Goal: Task Accomplishment & Management: Manage account settings

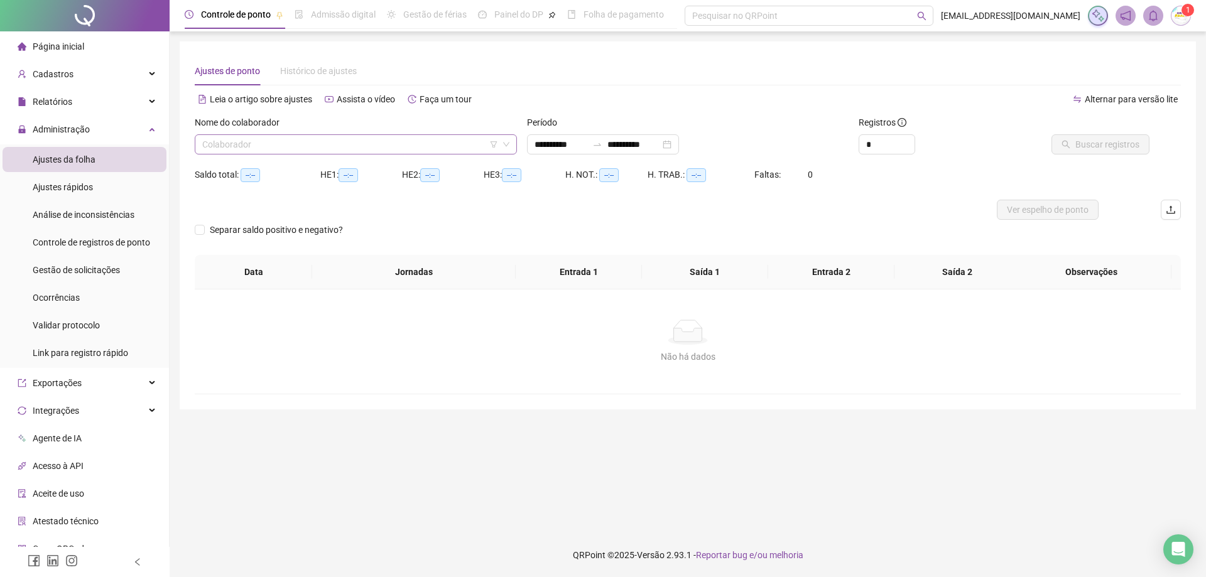
click at [209, 140] on input "search" at bounding box center [350, 144] width 296 height 19
type input "**********"
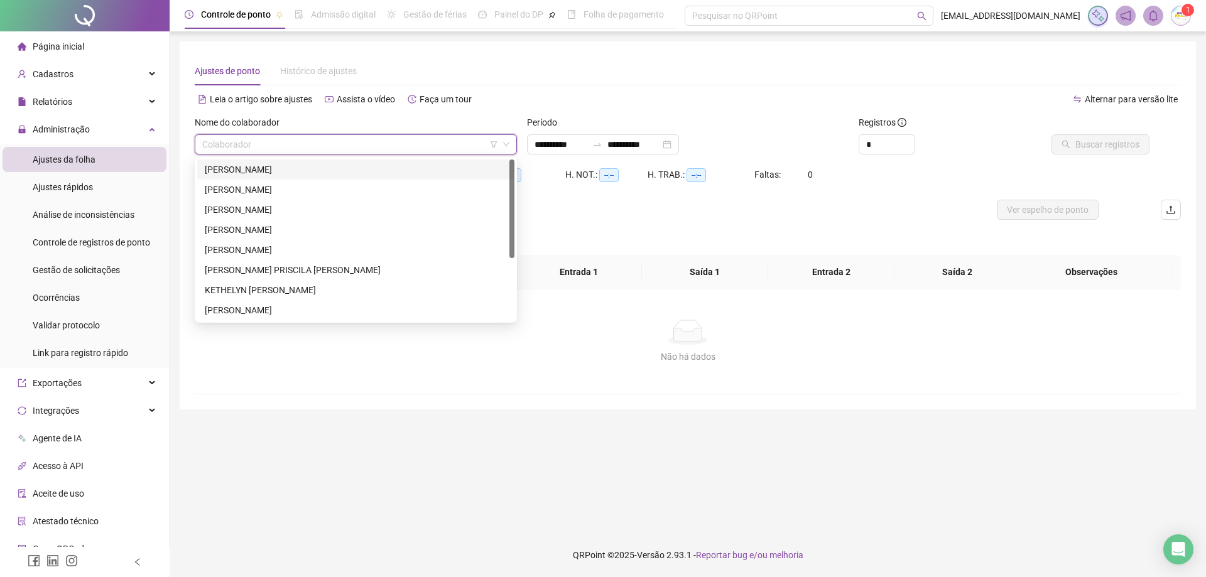
click at [209, 166] on div "[PERSON_NAME]" at bounding box center [356, 170] width 302 height 14
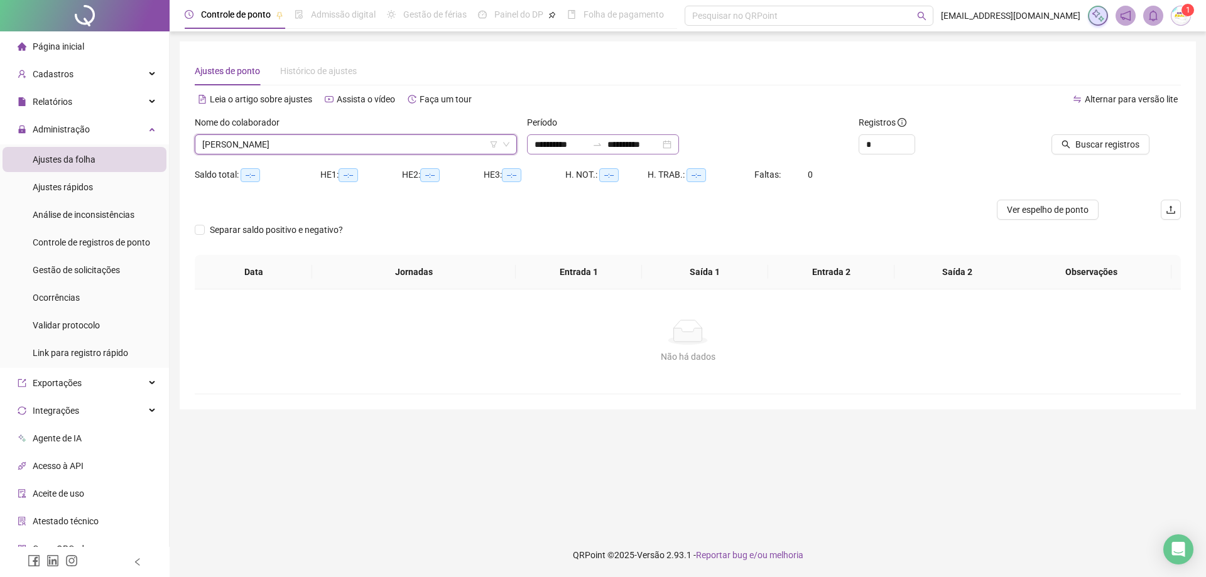
click at [679, 140] on div "**********" at bounding box center [603, 144] width 152 height 20
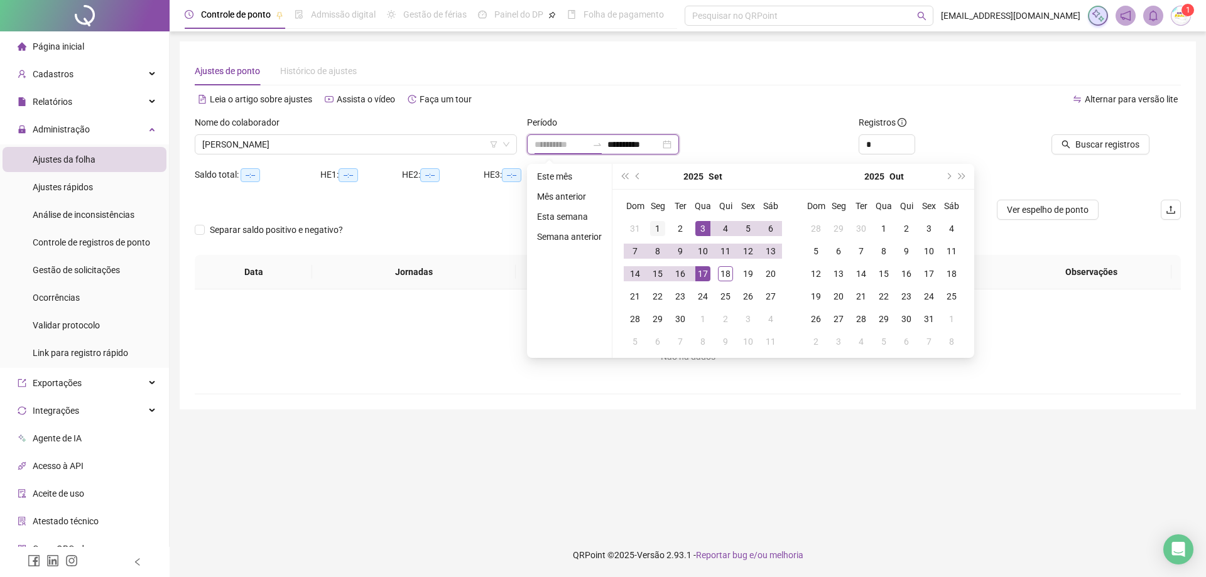
type input "**********"
click at [652, 232] on div "1" at bounding box center [657, 228] width 15 height 15
type input "**********"
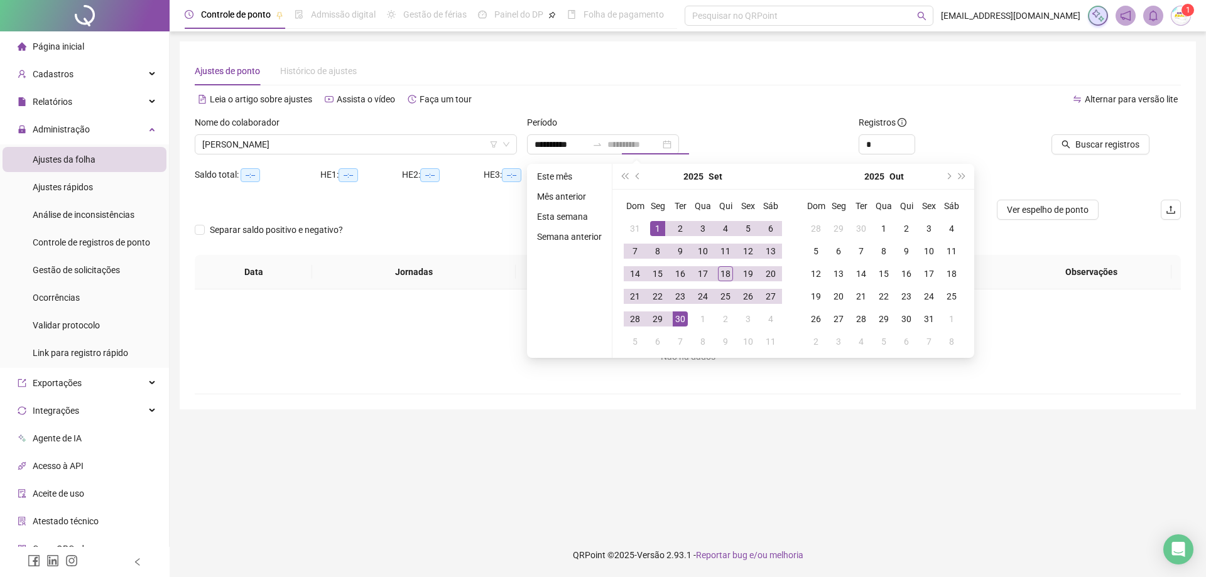
click at [674, 324] on div "30" at bounding box center [680, 319] width 15 height 15
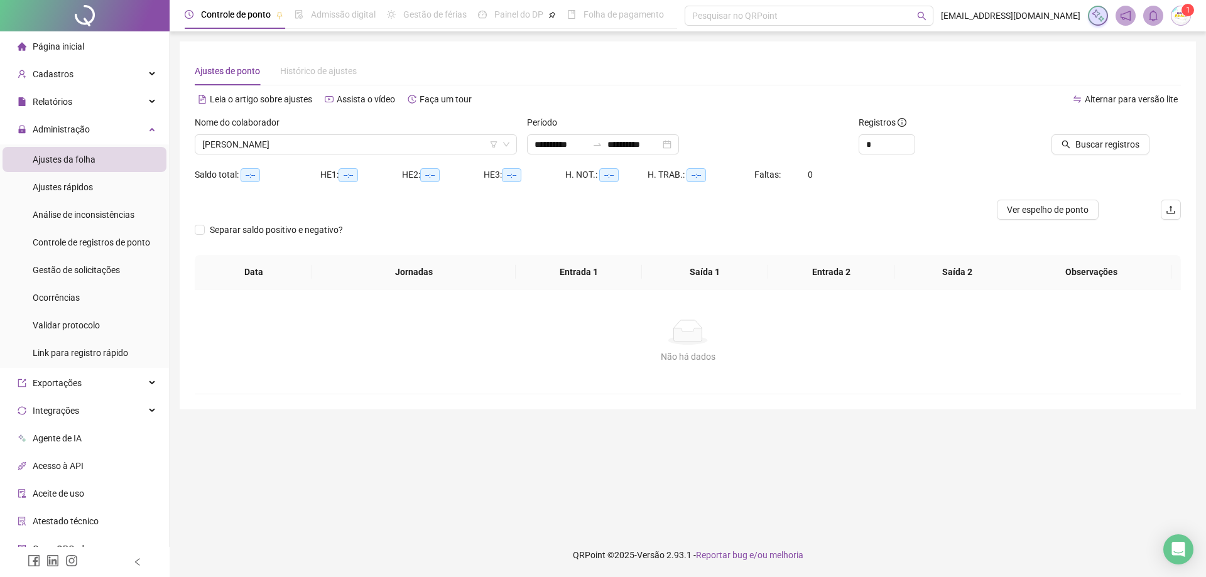
drag, startPoint x: 1097, startPoint y: 166, endPoint x: 1097, endPoint y: 157, distance: 8.8
click at [1097, 164] on form "**********" at bounding box center [688, 186] width 987 height 140
click at [1101, 149] on span "Buscar registros" at bounding box center [1108, 145] width 64 height 14
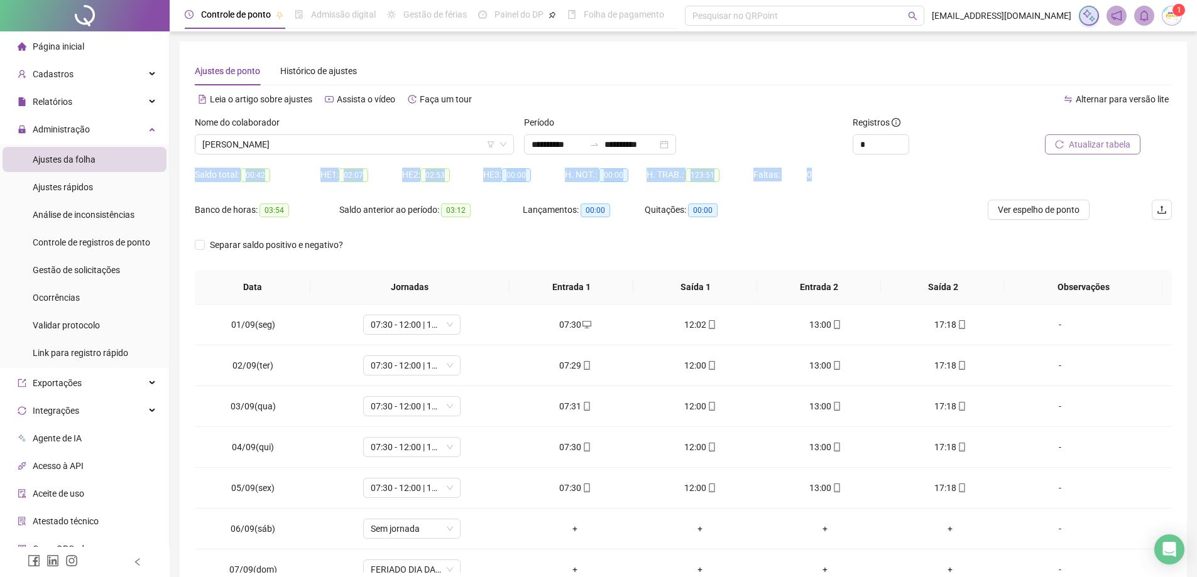
click at [1126, 148] on span "Atualizar tabela" at bounding box center [1100, 145] width 62 height 14
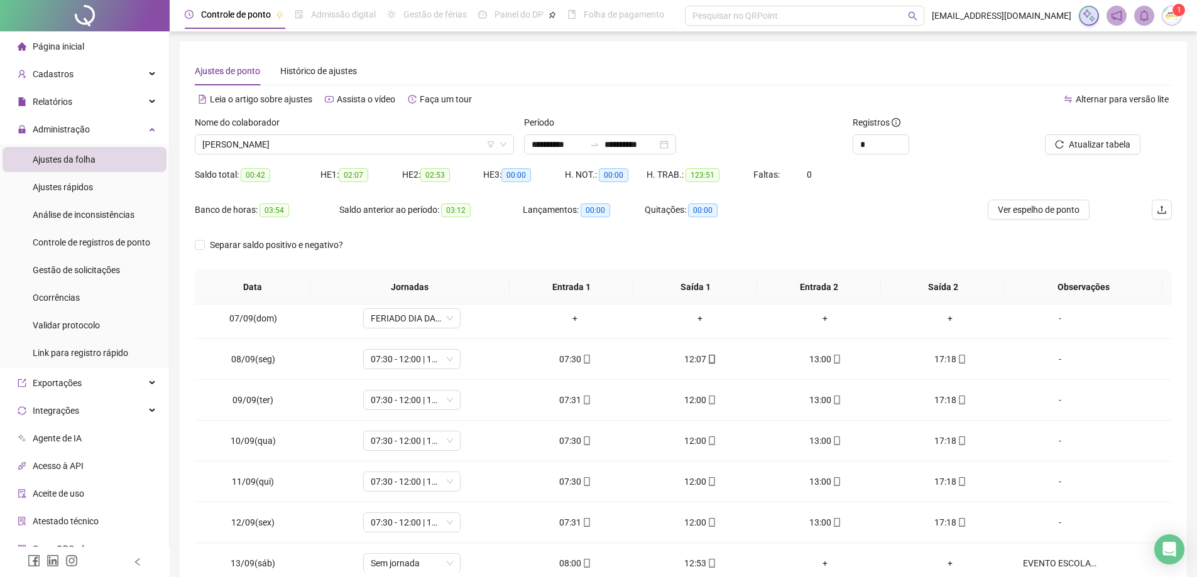
click at [873, 226] on div "Banco de horas: 03:54 Saldo anterior ao período: 03:12 Lançamentos: 00:00 Quita…" at bounding box center [561, 217] width 733 height 35
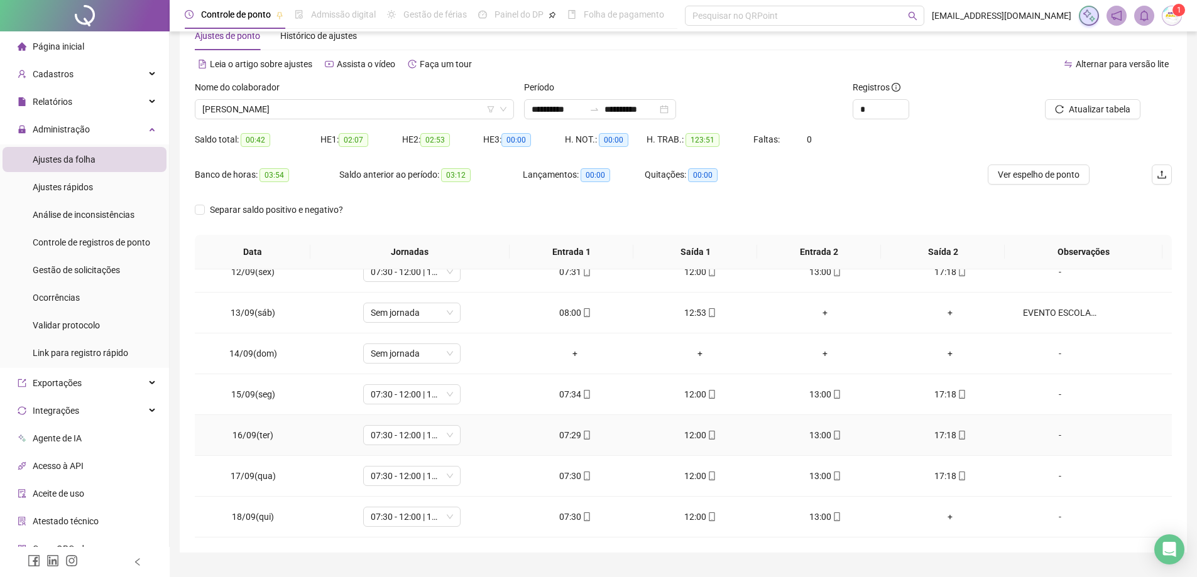
scroll to position [65, 0]
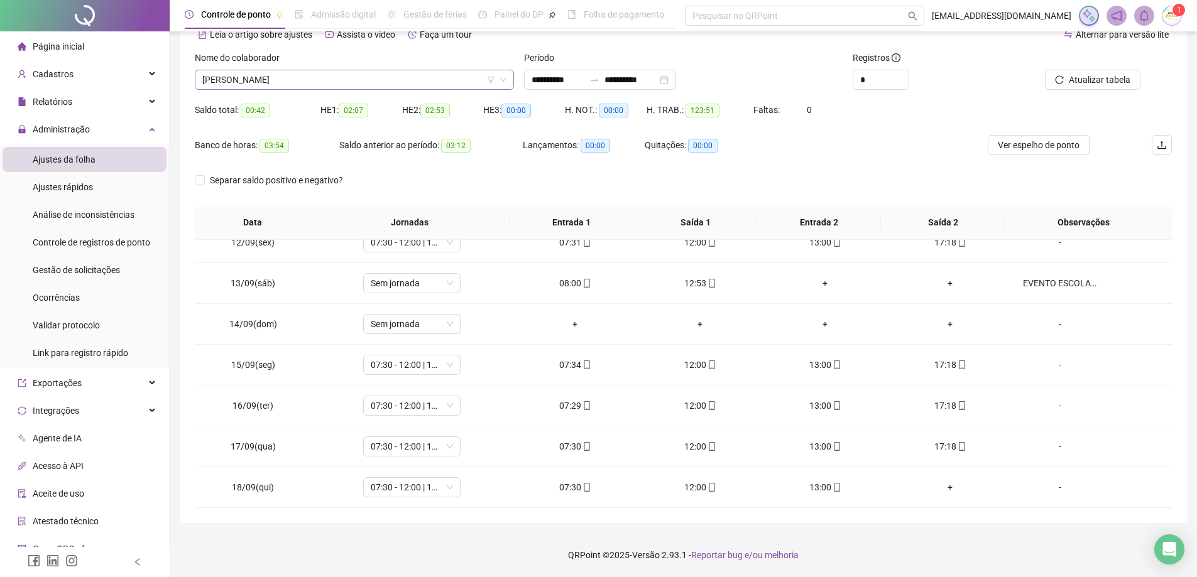
click at [430, 87] on span "[PERSON_NAME]" at bounding box center [354, 79] width 304 height 19
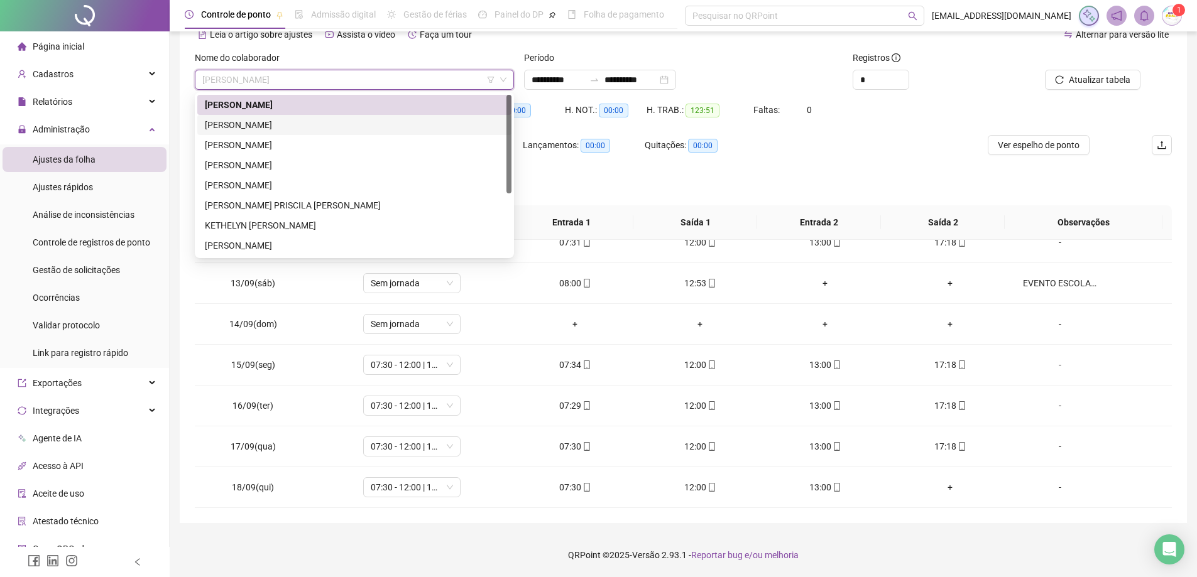
click at [335, 120] on div "[PERSON_NAME]" at bounding box center [354, 125] width 299 height 14
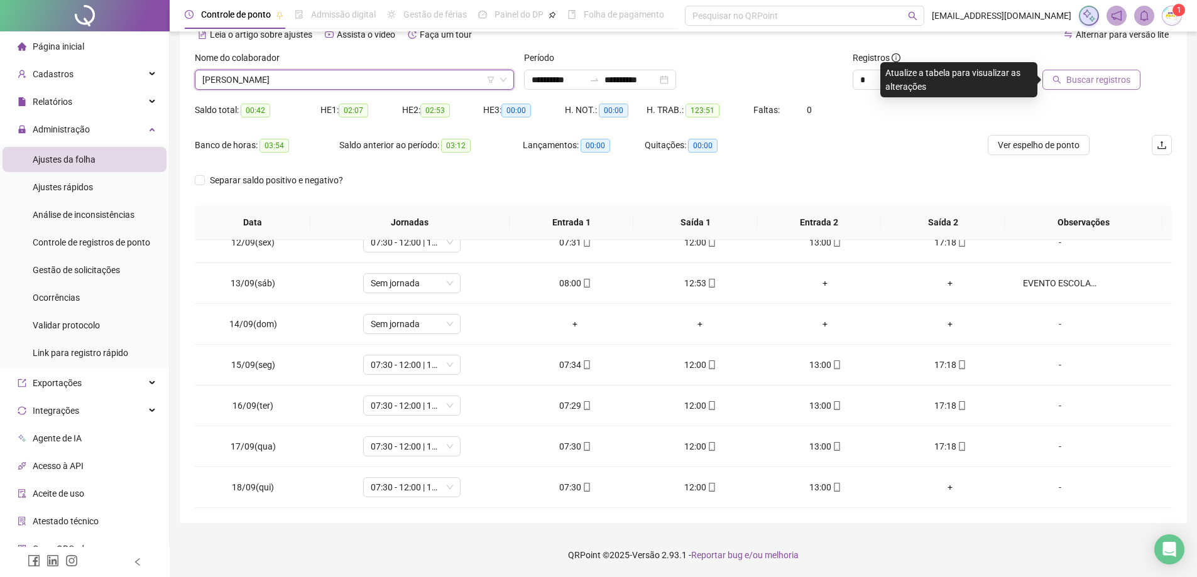
click at [1092, 76] on span "Buscar registros" at bounding box center [1098, 80] width 64 height 14
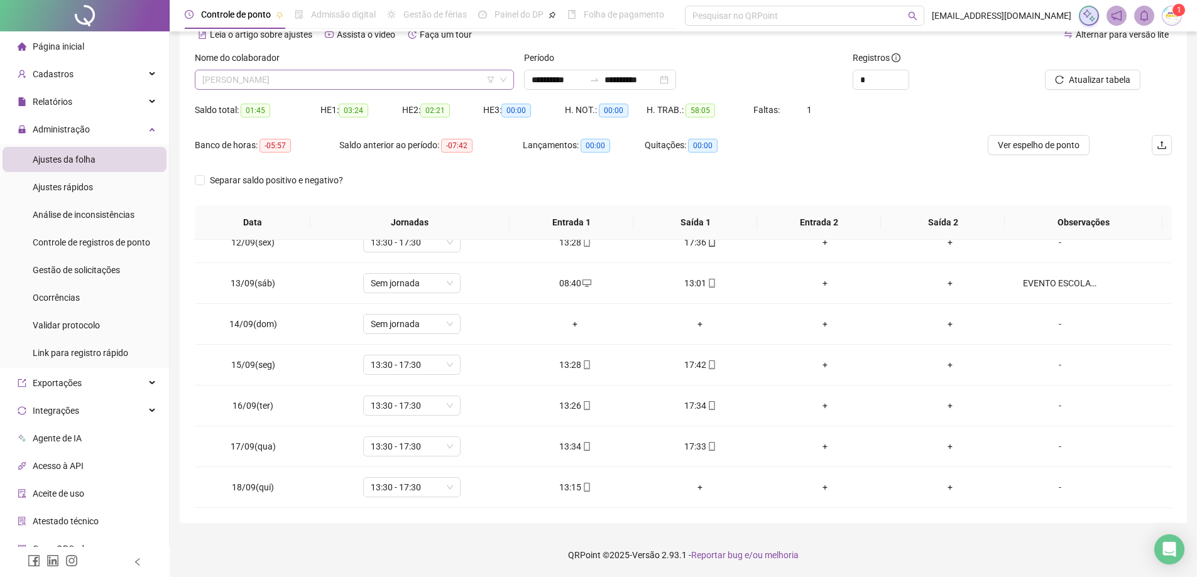
click at [381, 80] on span "[PERSON_NAME]" at bounding box center [354, 79] width 304 height 19
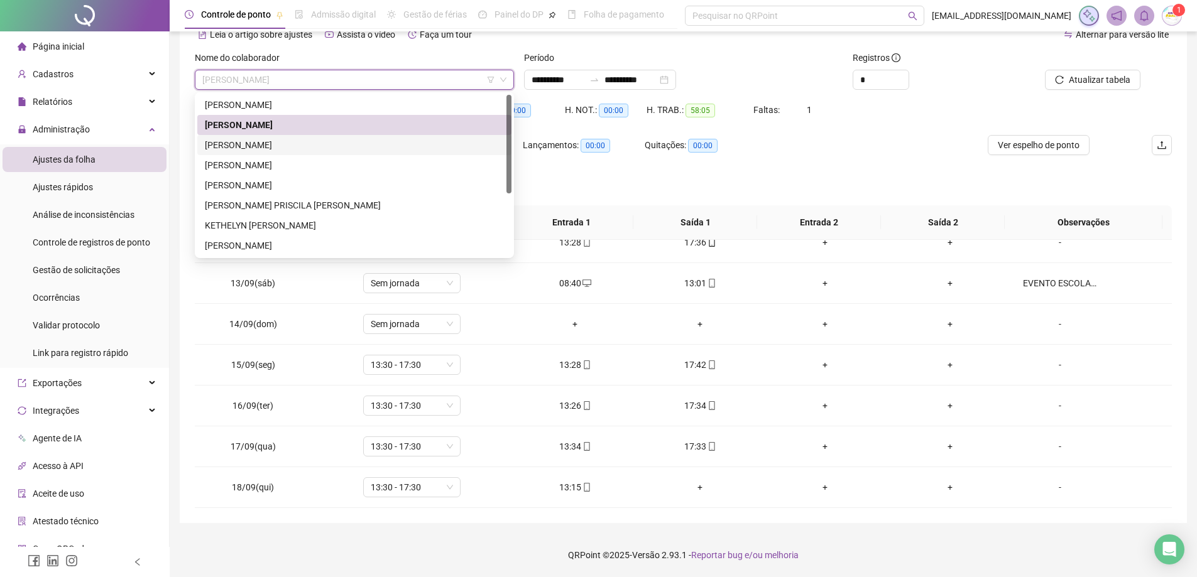
click at [334, 145] on div "[PERSON_NAME]" at bounding box center [354, 145] width 299 height 14
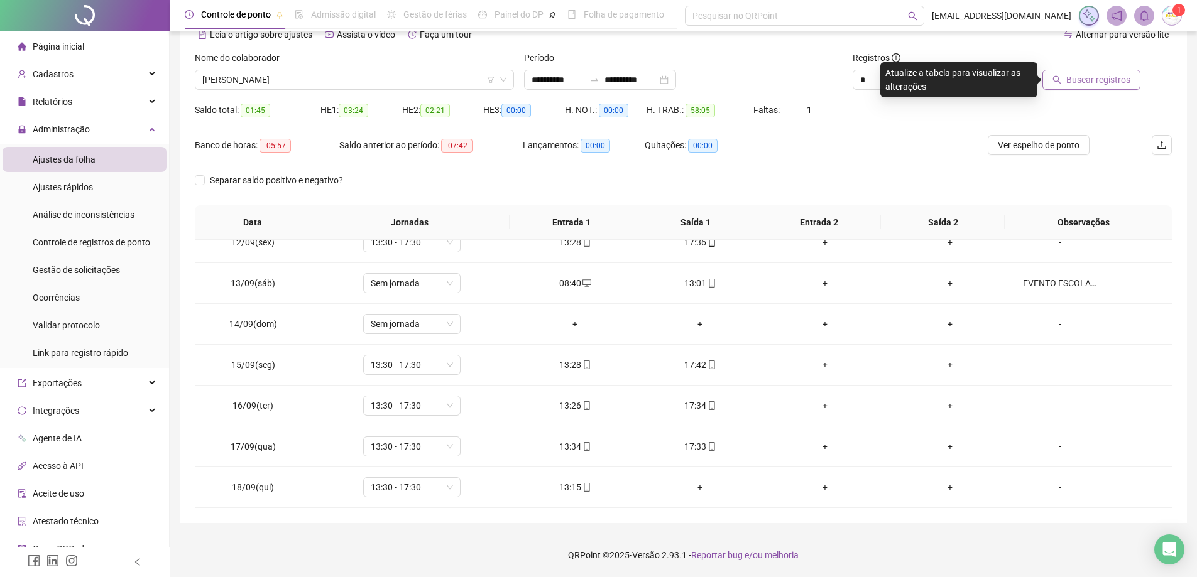
click at [1110, 82] on span "Buscar registros" at bounding box center [1098, 80] width 64 height 14
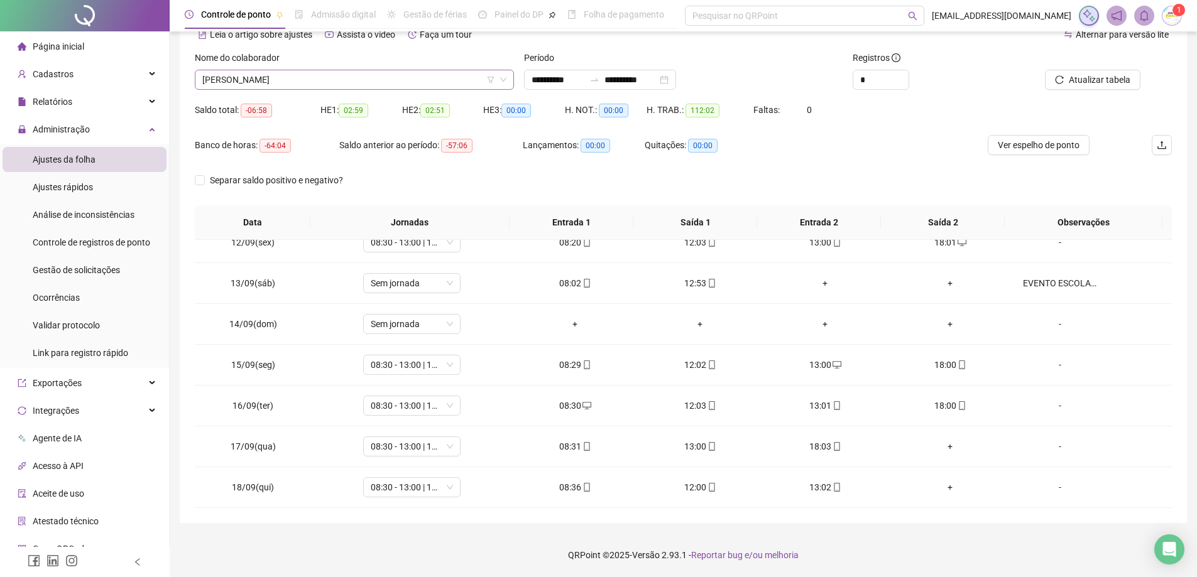
click at [420, 80] on span "[PERSON_NAME]" at bounding box center [354, 79] width 304 height 19
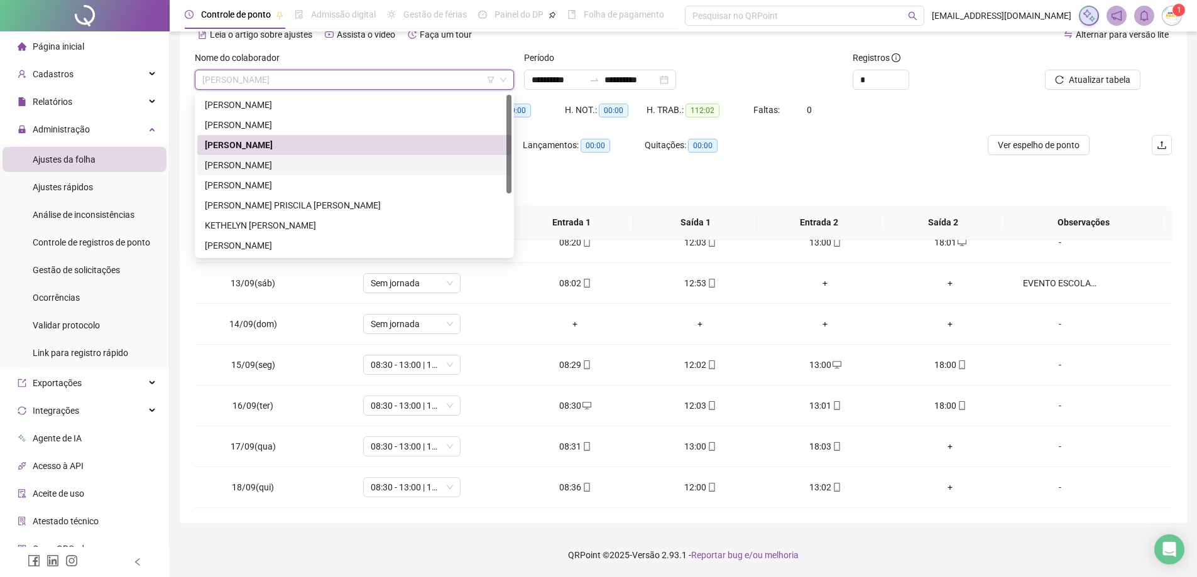
click at [357, 161] on div "[PERSON_NAME]" at bounding box center [354, 165] width 299 height 14
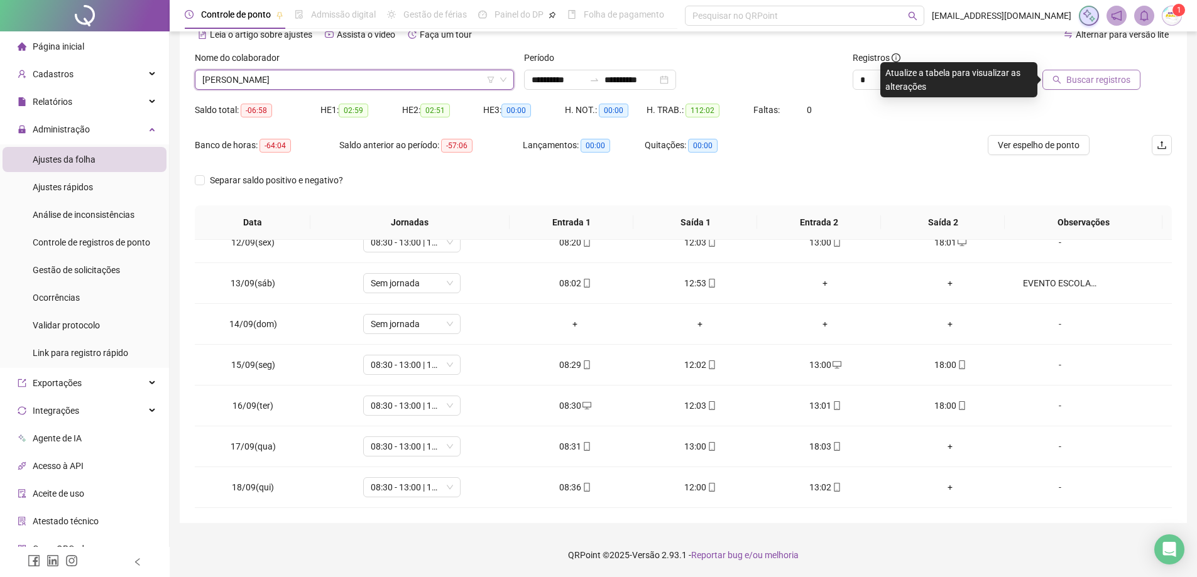
click at [1119, 89] on button "Buscar registros" at bounding box center [1091, 80] width 98 height 20
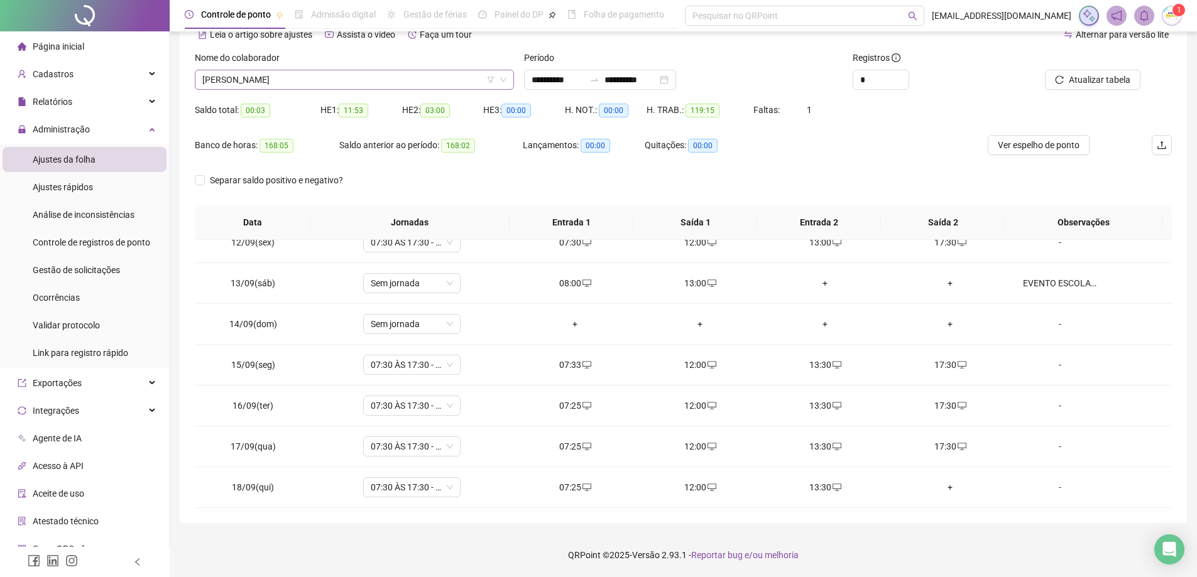
click at [327, 83] on span "[PERSON_NAME]" at bounding box center [354, 79] width 304 height 19
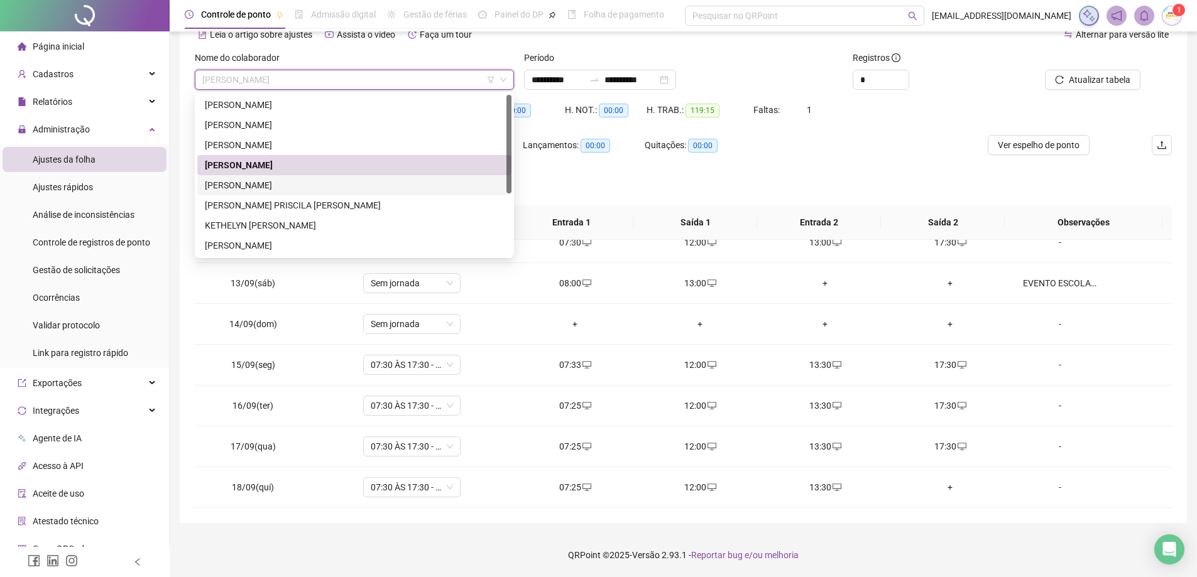
click at [305, 189] on div "[PERSON_NAME]" at bounding box center [354, 185] width 299 height 14
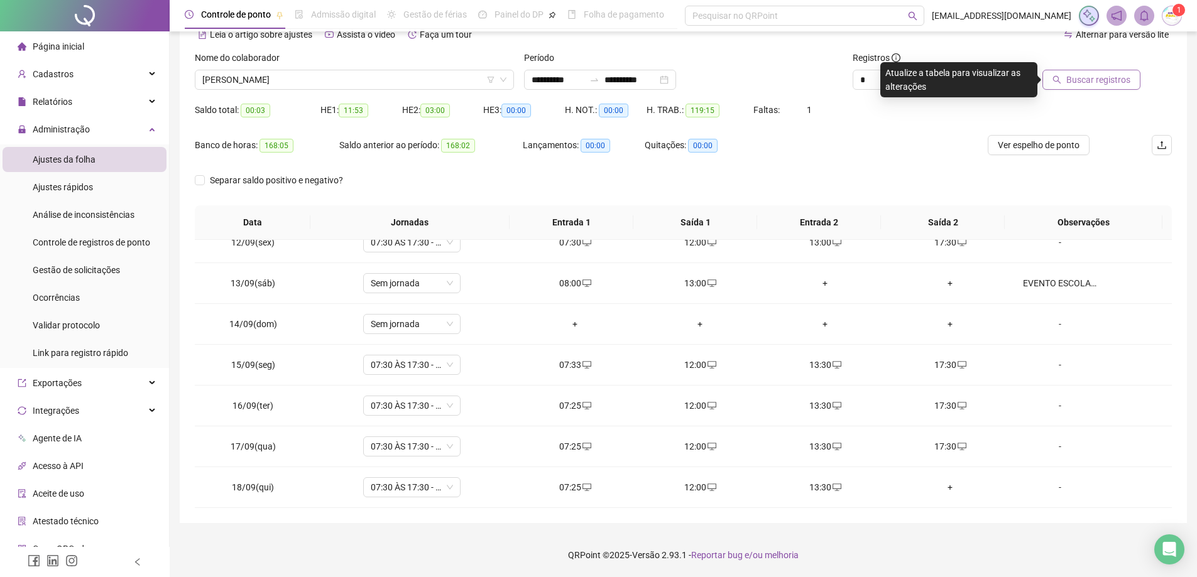
click at [1129, 77] on span "Buscar registros" at bounding box center [1098, 80] width 64 height 14
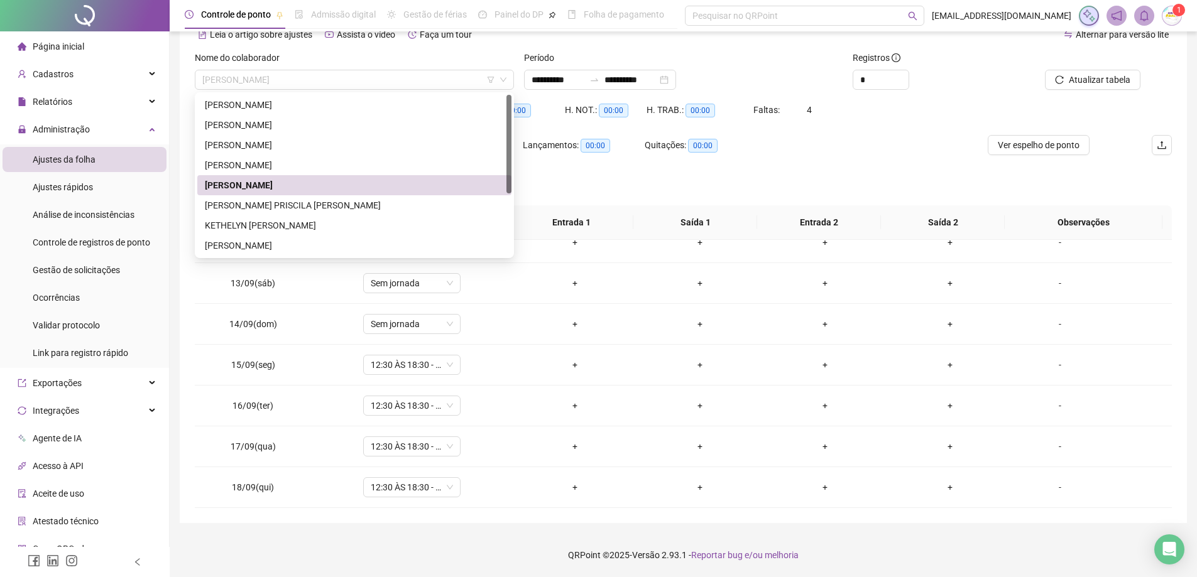
click at [369, 75] on span "[PERSON_NAME]" at bounding box center [354, 79] width 304 height 19
click at [361, 207] on div "[PERSON_NAME] PRISCILA [PERSON_NAME]" at bounding box center [354, 206] width 299 height 14
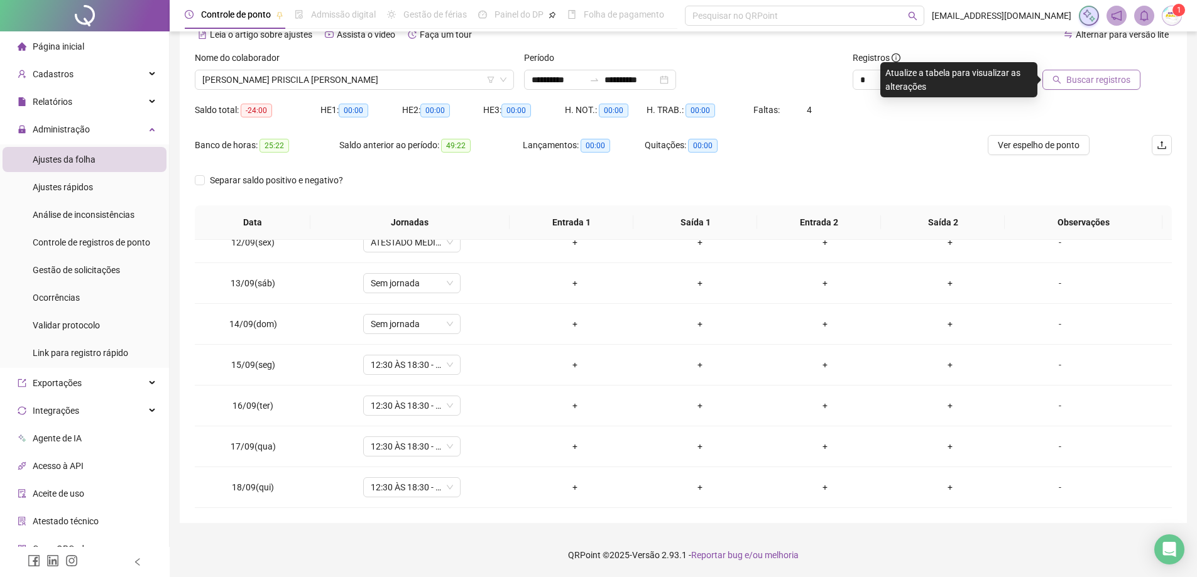
click at [1063, 74] on button "Buscar registros" at bounding box center [1091, 80] width 98 height 20
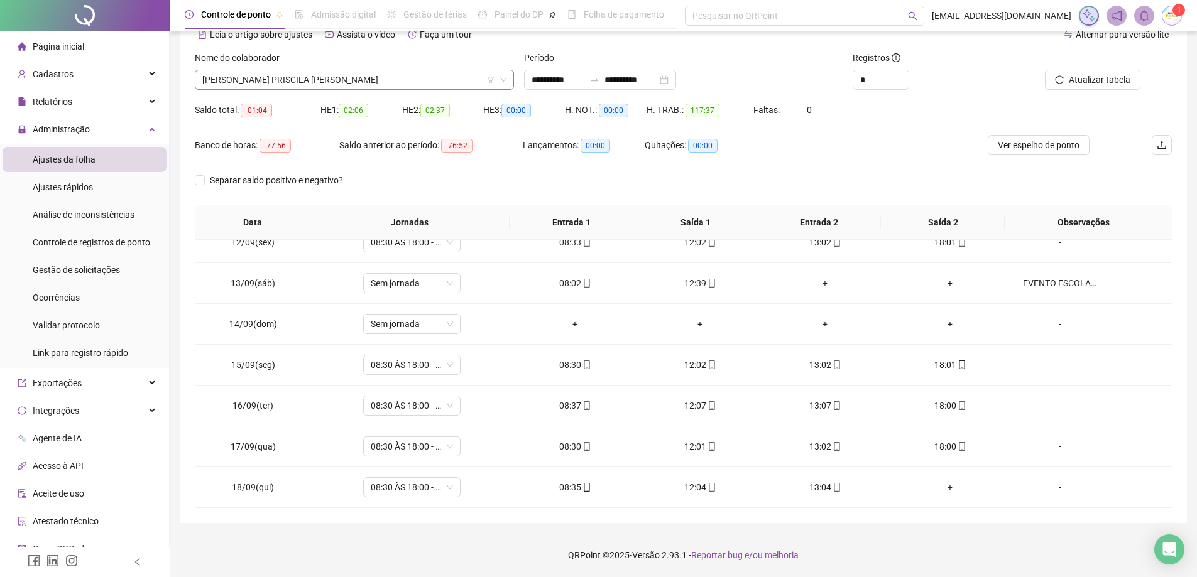
click at [329, 89] on span "[PERSON_NAME] PRISCILA [PERSON_NAME]" at bounding box center [354, 79] width 304 height 19
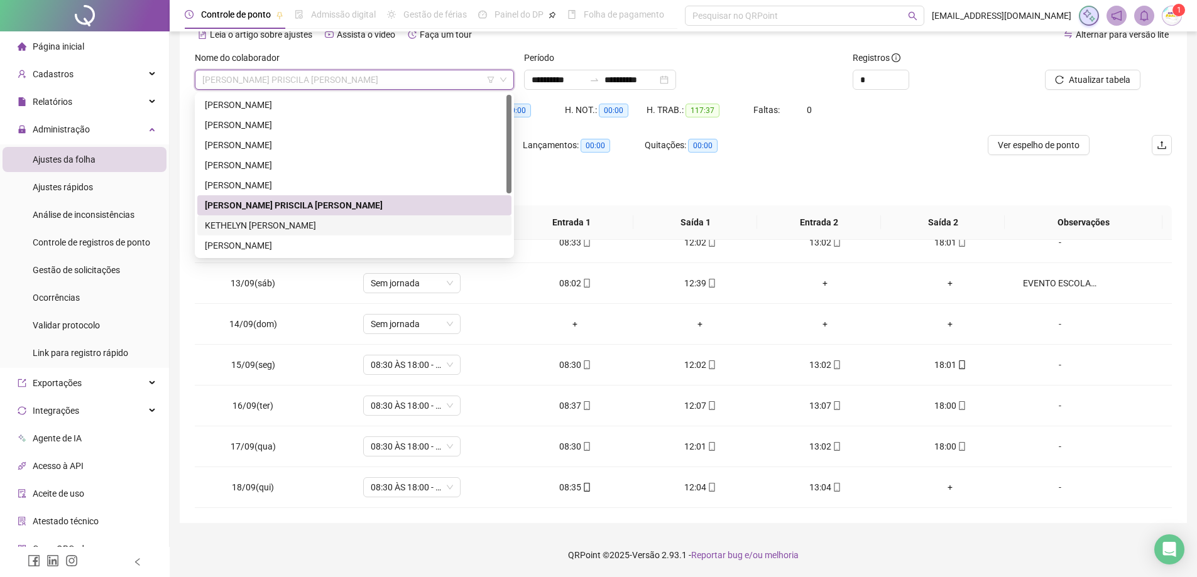
click at [341, 227] on div "KETHELYN [PERSON_NAME]" at bounding box center [354, 226] width 299 height 14
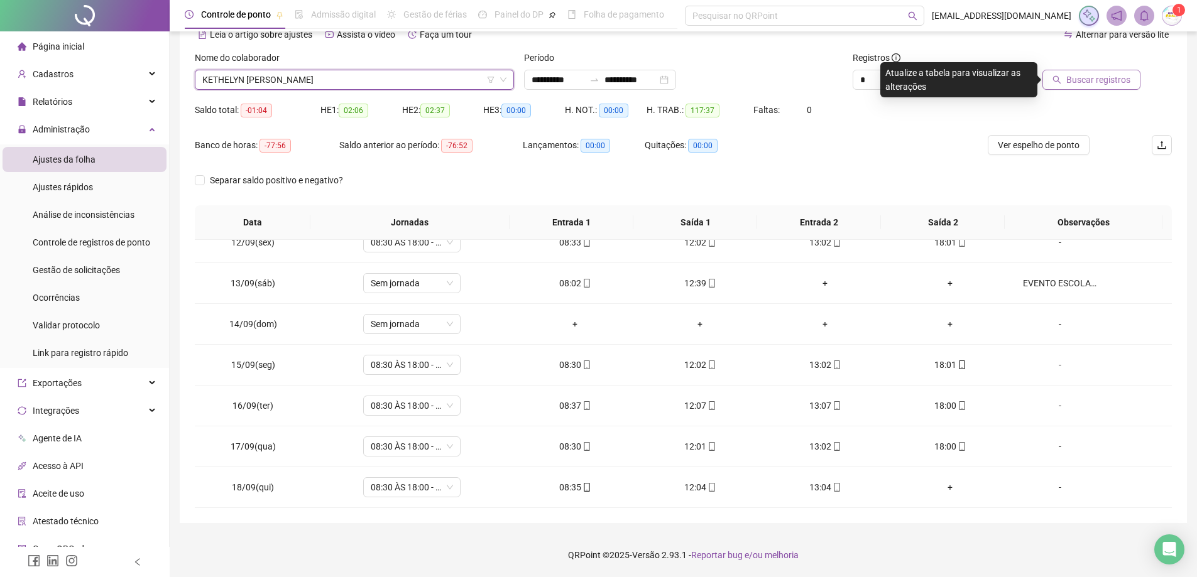
click at [1094, 79] on span "Buscar registros" at bounding box center [1098, 80] width 64 height 14
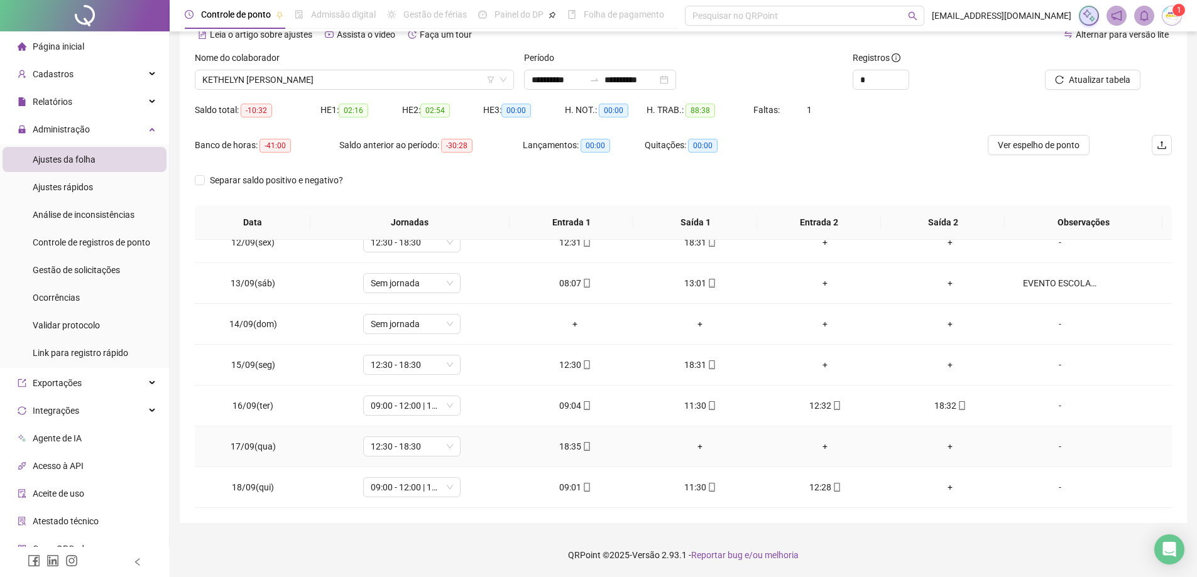
click at [697, 447] on div "+" at bounding box center [700, 447] width 105 height 14
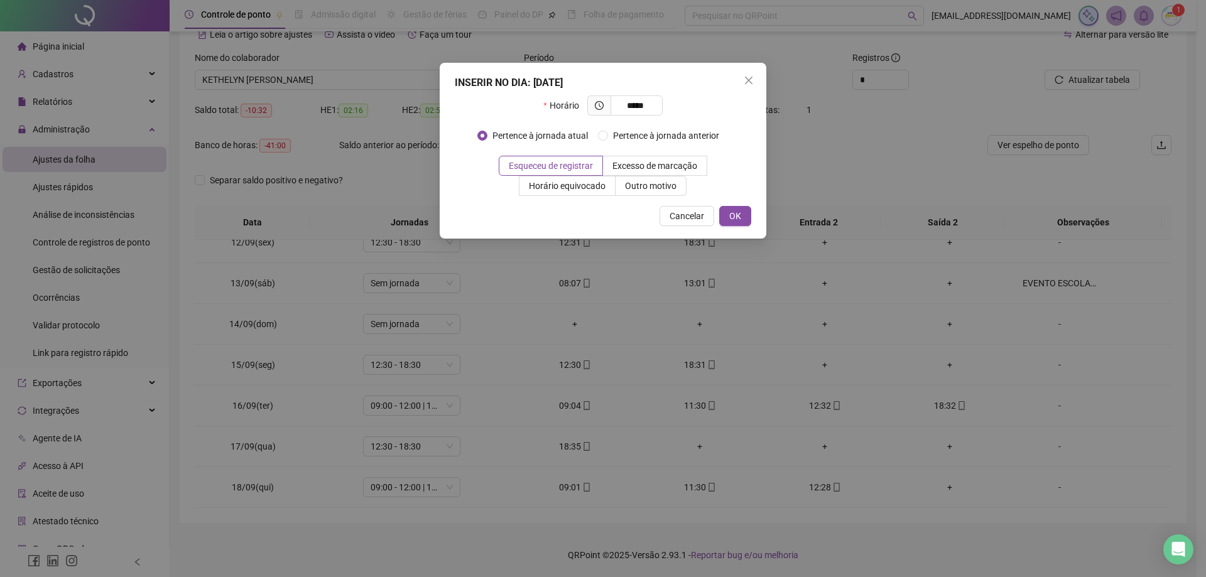
type input "*****"
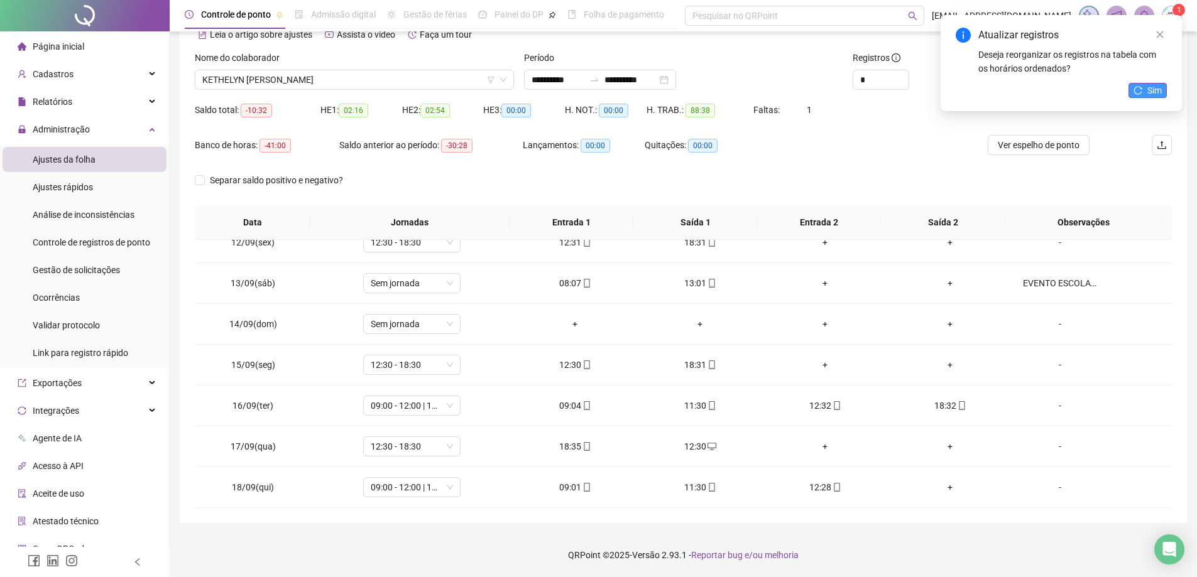
click at [1156, 94] on span "Sim" at bounding box center [1154, 91] width 14 height 14
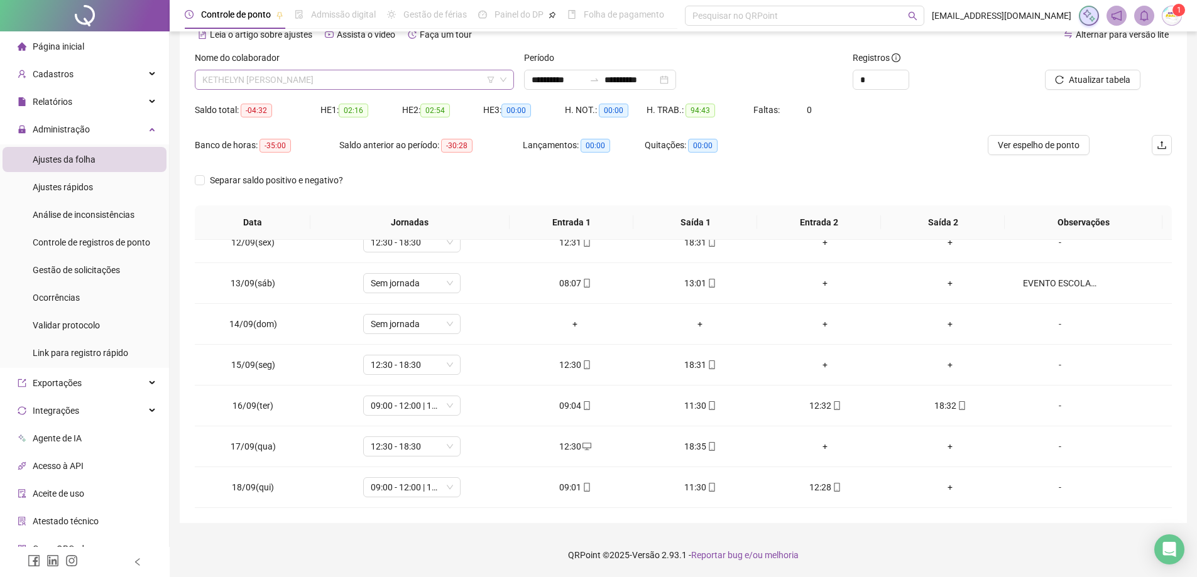
click at [432, 84] on span "KETHELYN [PERSON_NAME]" at bounding box center [354, 79] width 304 height 19
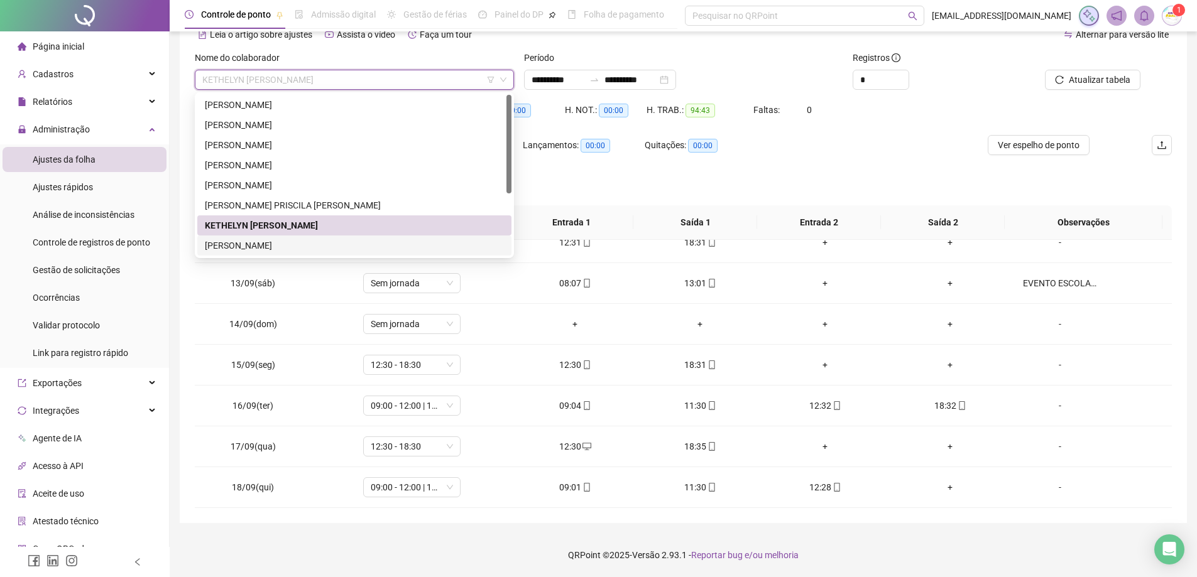
click at [348, 251] on div "[PERSON_NAME]" at bounding box center [354, 246] width 299 height 14
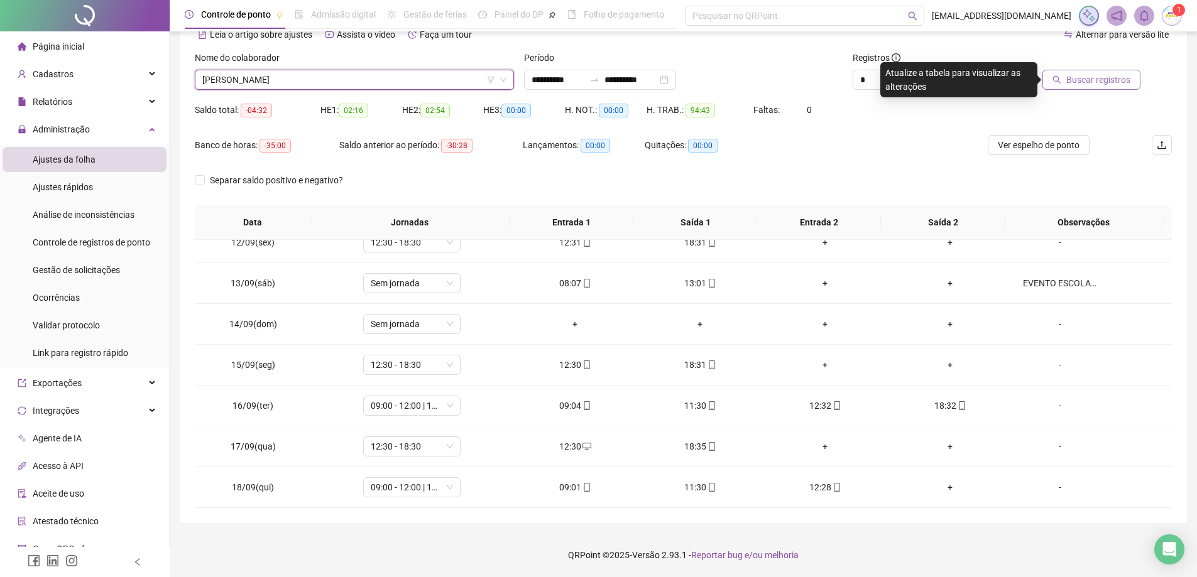
click at [1102, 81] on span "Buscar registros" at bounding box center [1098, 80] width 64 height 14
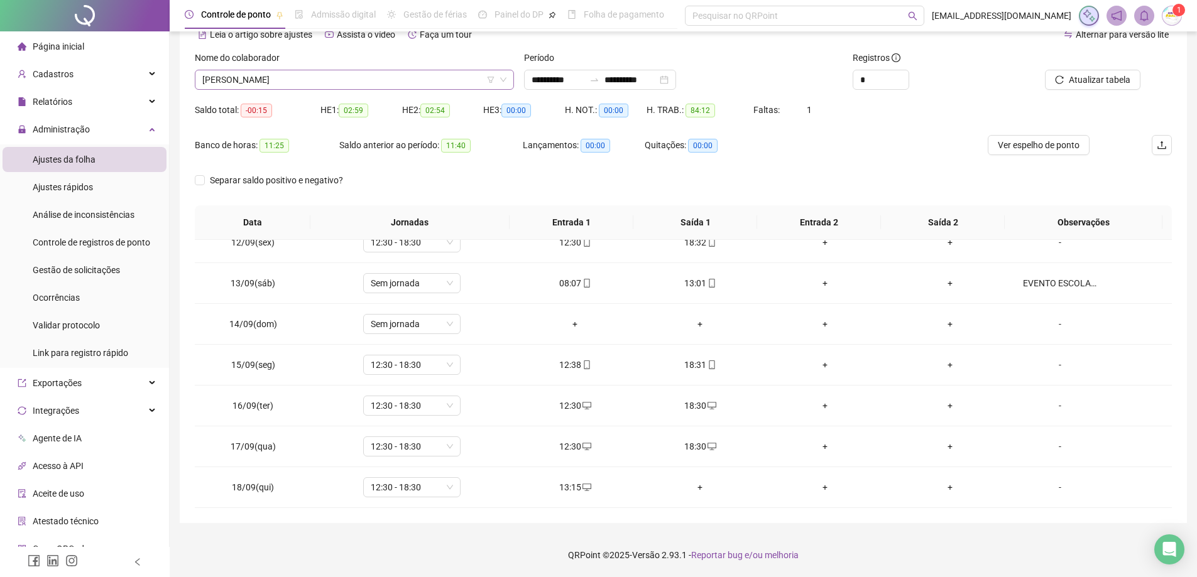
click at [364, 79] on span "[PERSON_NAME]" at bounding box center [354, 79] width 304 height 19
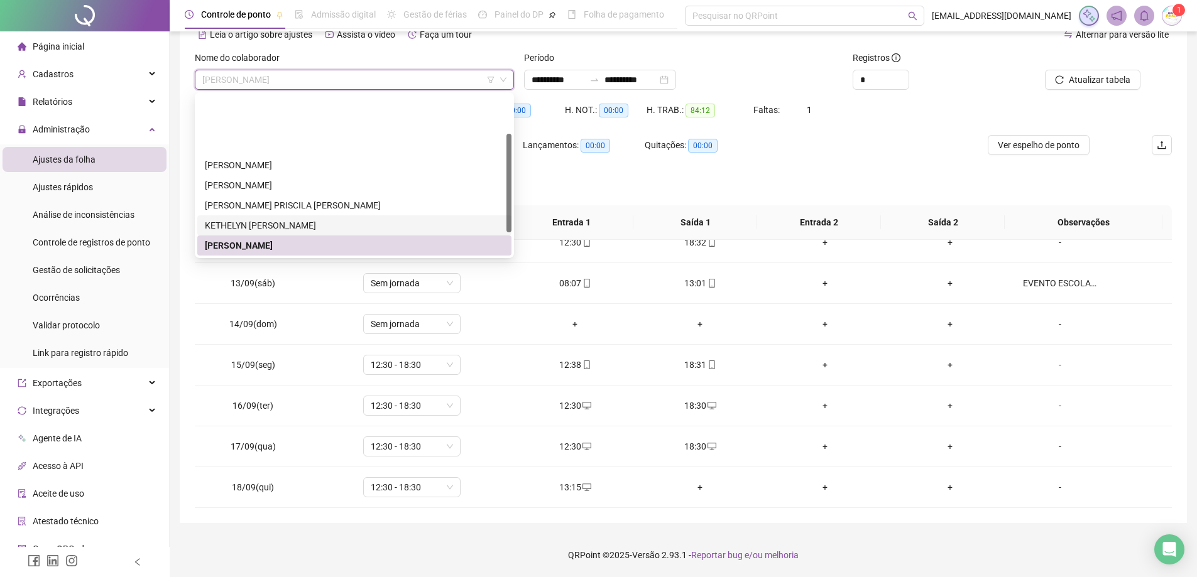
scroll to position [101, 0]
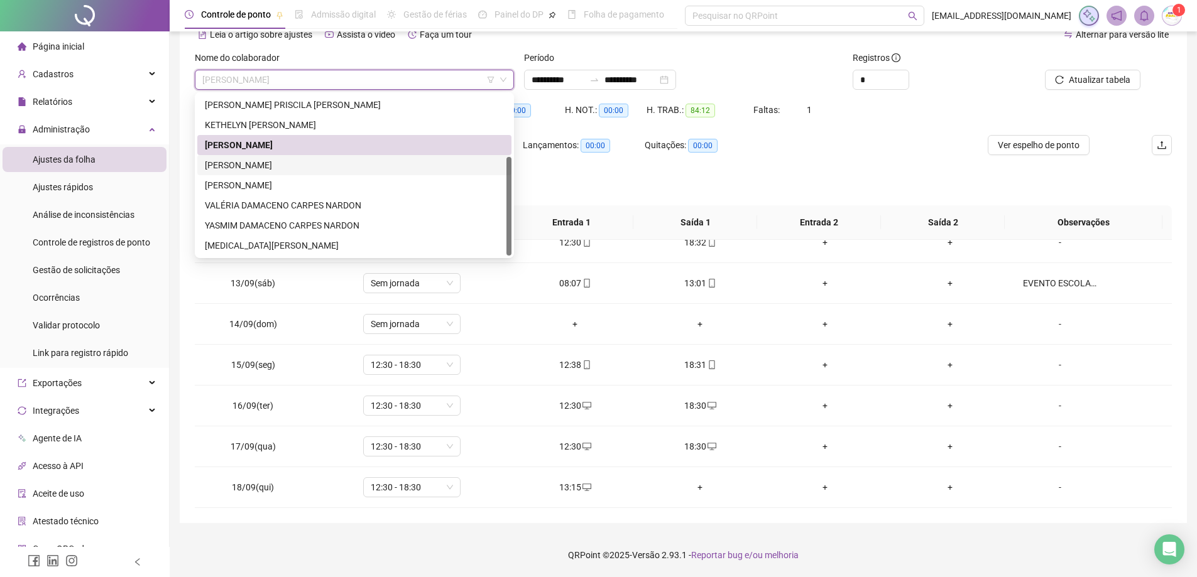
click at [344, 164] on div "[PERSON_NAME]" at bounding box center [354, 165] width 299 height 14
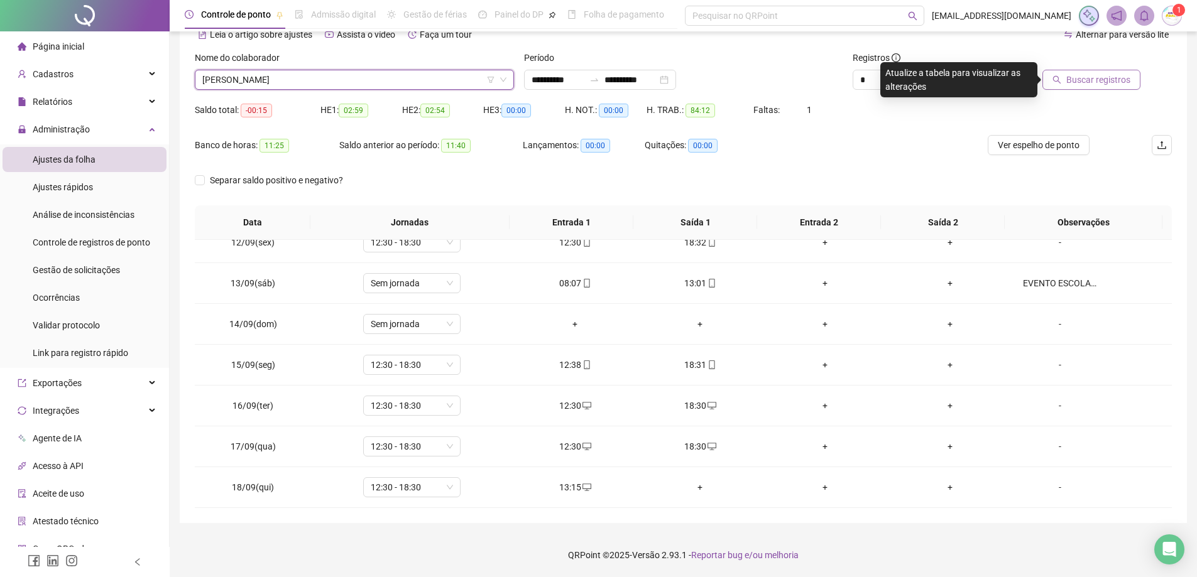
click at [1080, 78] on span "Buscar registros" at bounding box center [1098, 80] width 64 height 14
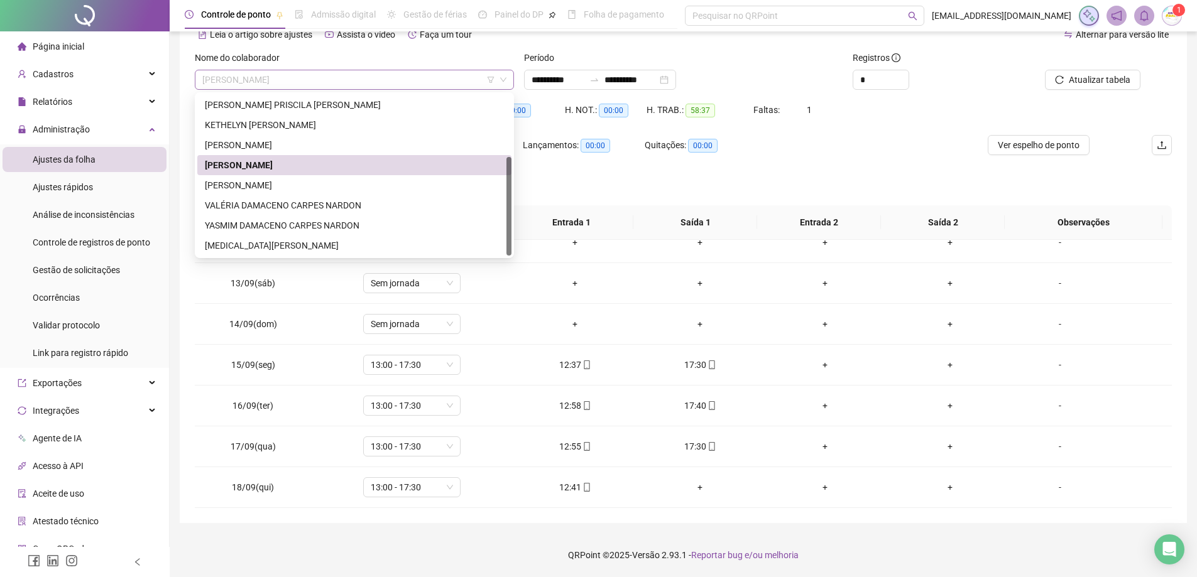
click at [337, 79] on span "[PERSON_NAME]" at bounding box center [354, 79] width 304 height 19
click at [332, 185] on div "[PERSON_NAME]" at bounding box center [354, 185] width 299 height 14
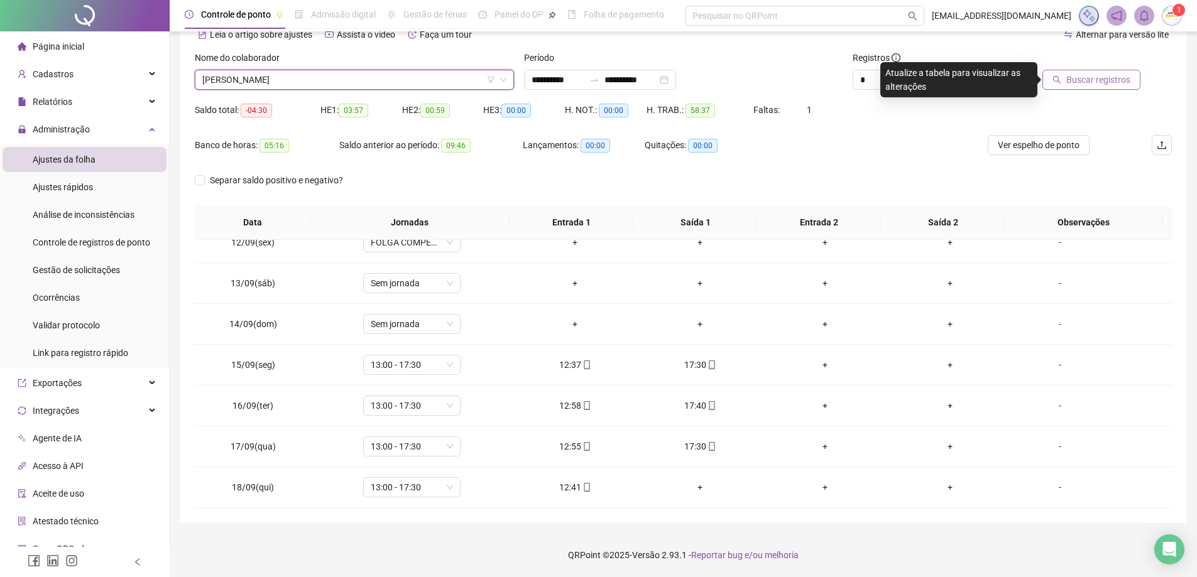
click at [1095, 72] on button "Buscar registros" at bounding box center [1091, 80] width 98 height 20
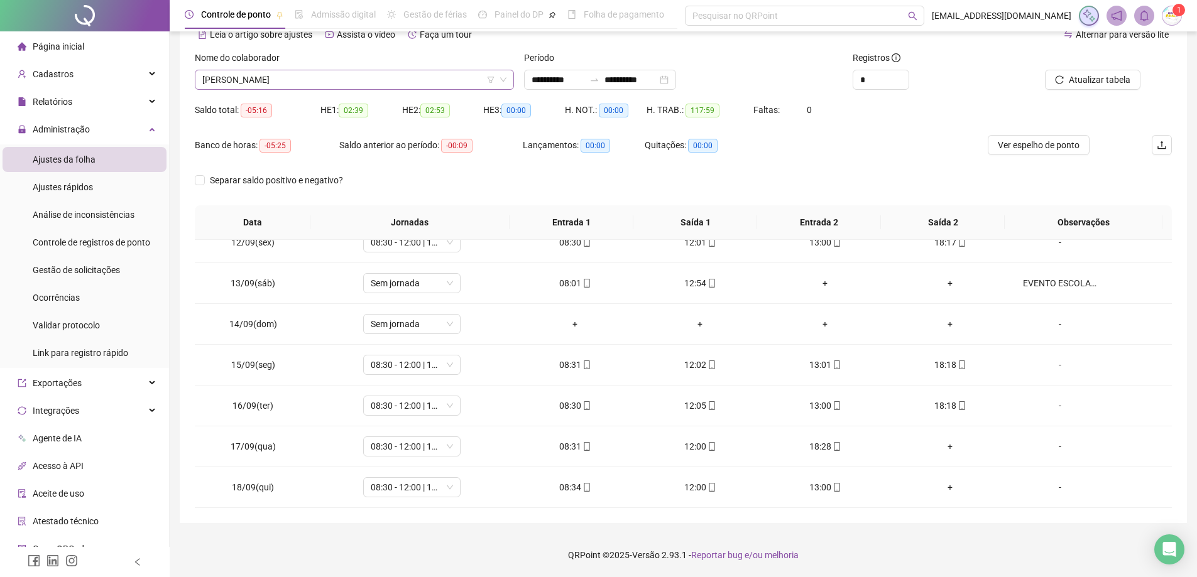
click at [425, 88] on span "[PERSON_NAME]" at bounding box center [354, 79] width 304 height 19
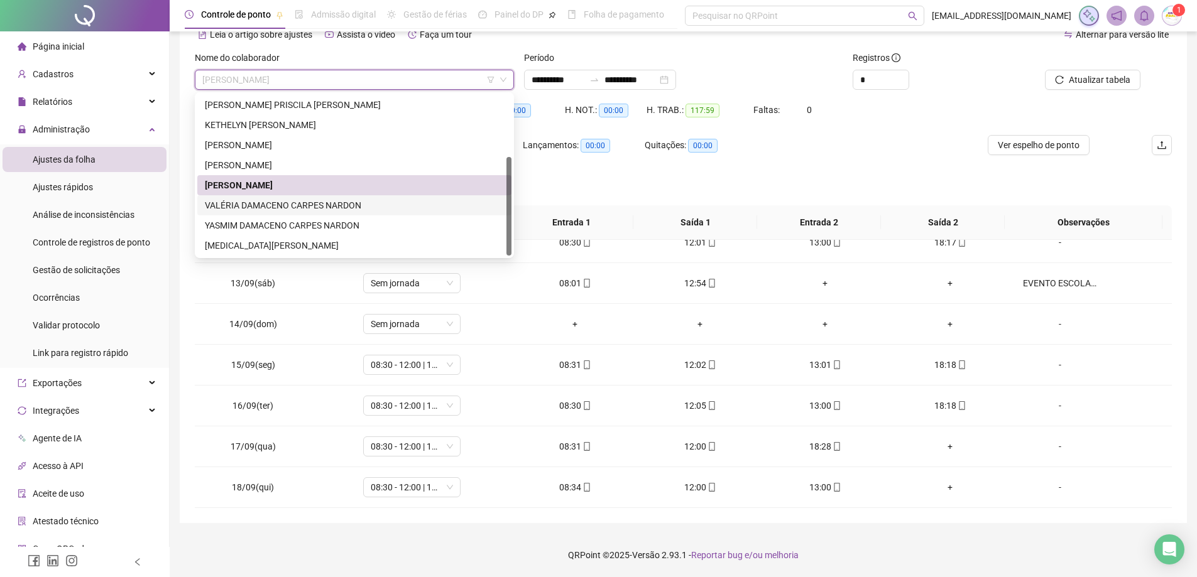
click at [325, 215] on div "VALÉRIA DAMACENO CARPES NARDON" at bounding box center [354, 205] width 314 height 20
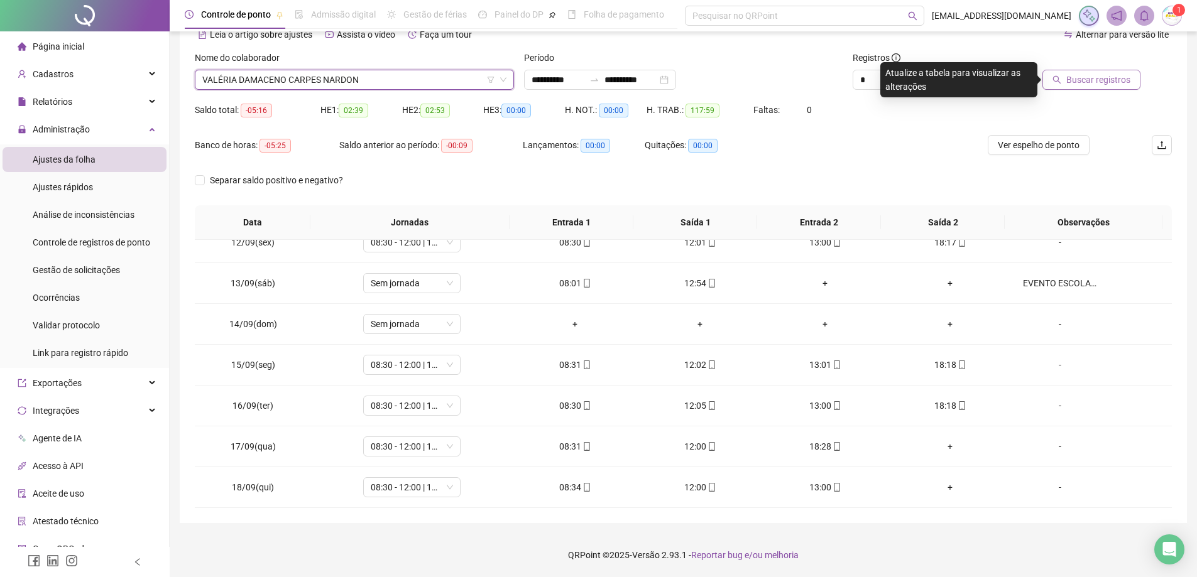
click at [1080, 75] on span "Buscar registros" at bounding box center [1098, 80] width 64 height 14
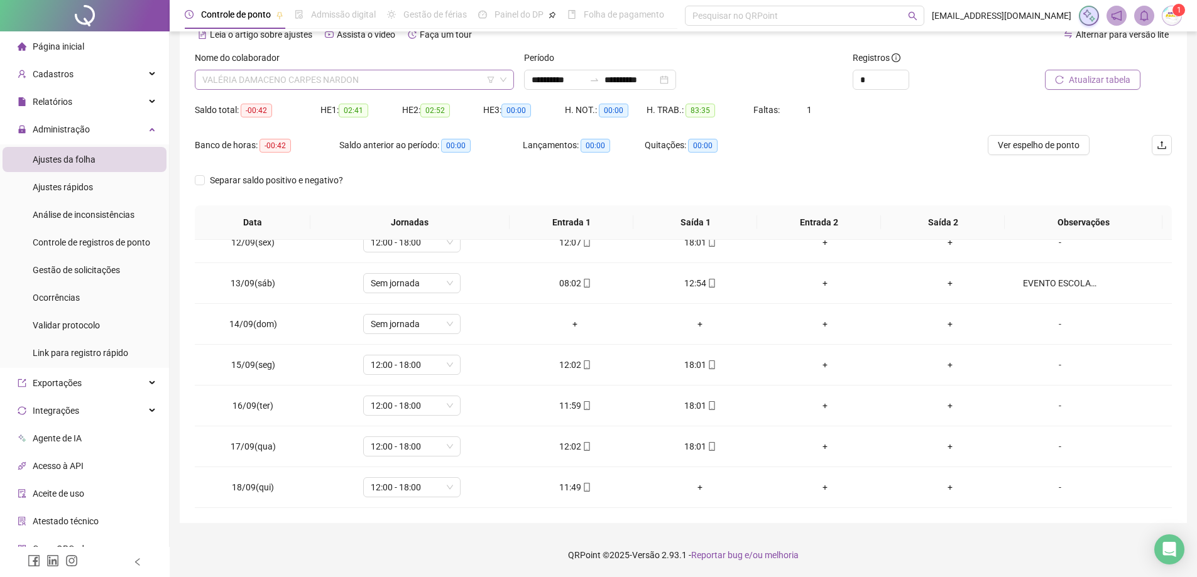
click at [415, 80] on span "VALÉRIA DAMACENO CARPES NARDON" at bounding box center [354, 79] width 304 height 19
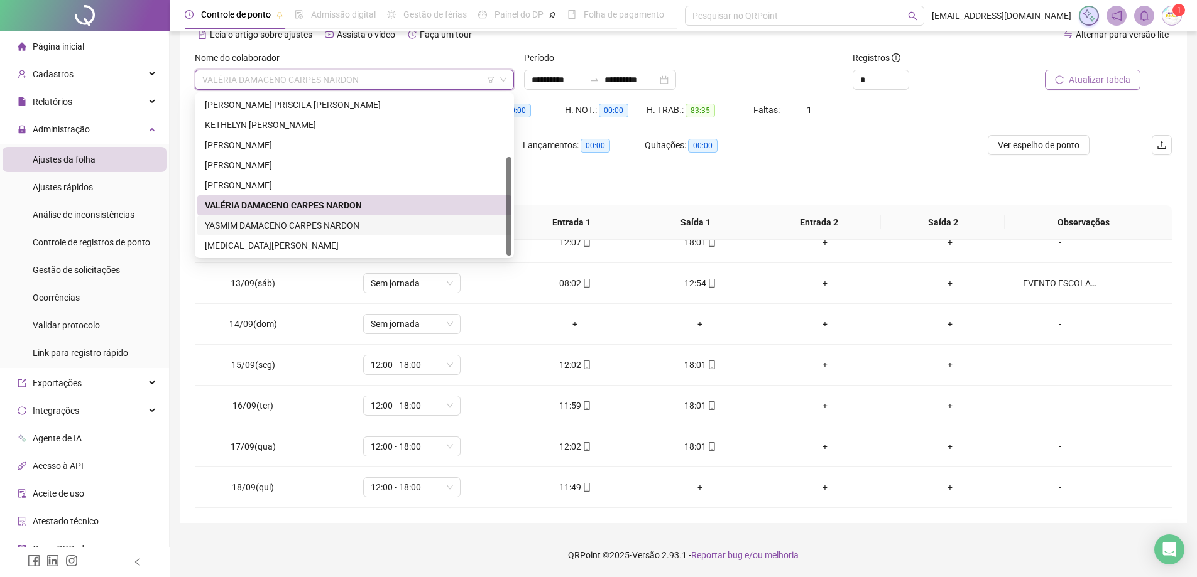
click at [351, 227] on div "YASMIM DAMACENO CARPES NARDON" at bounding box center [354, 226] width 299 height 14
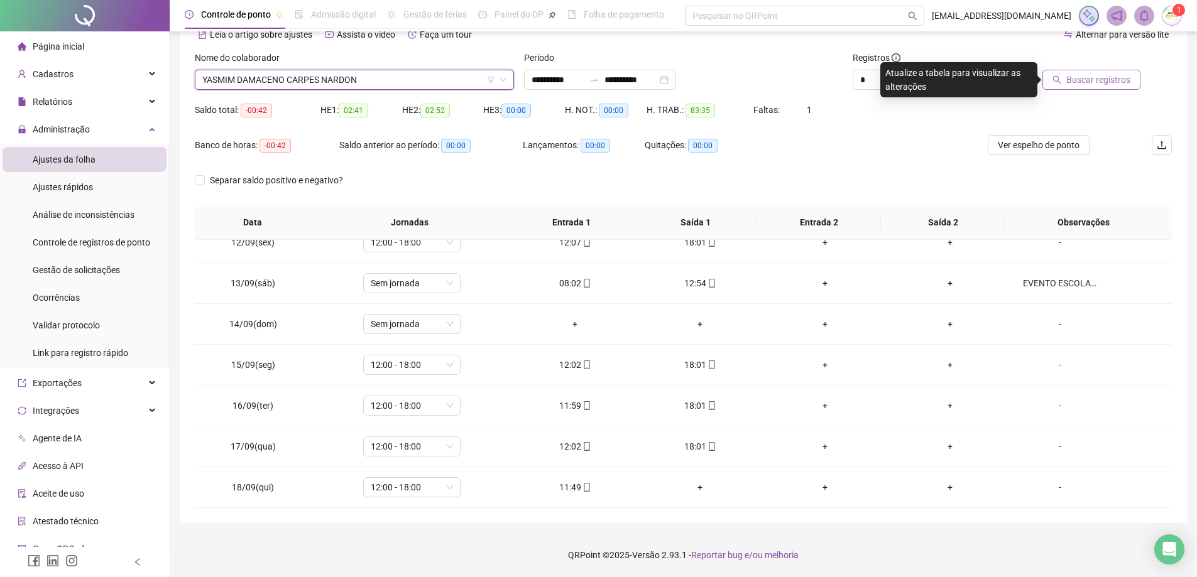
click at [1111, 77] on span "Buscar registros" at bounding box center [1098, 80] width 64 height 14
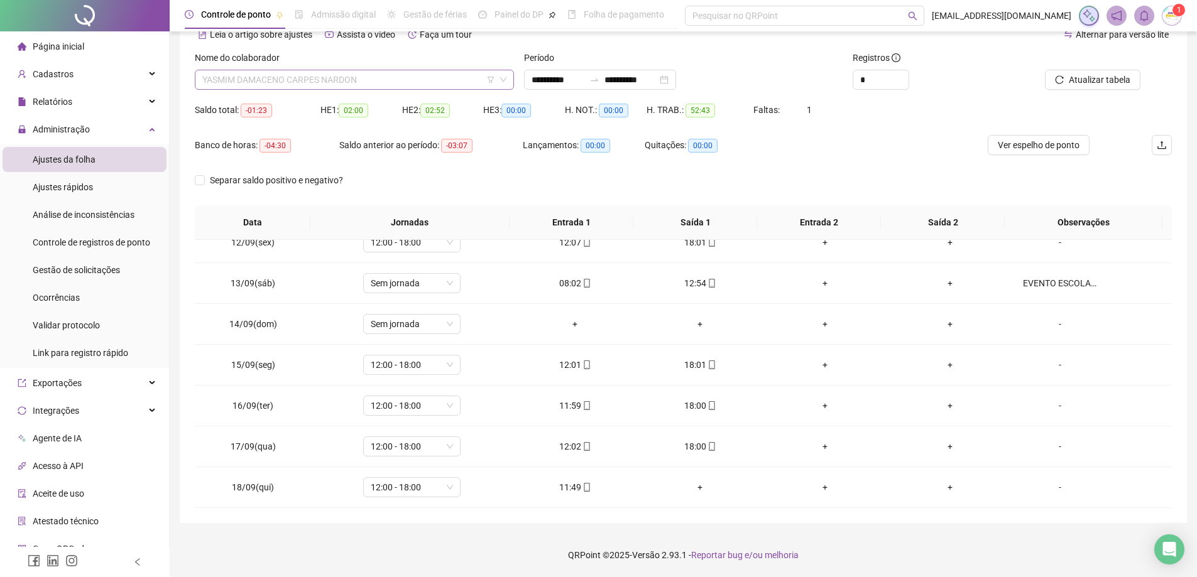
click at [413, 84] on span "YASMIM DAMACENO CARPES NARDON" at bounding box center [354, 79] width 304 height 19
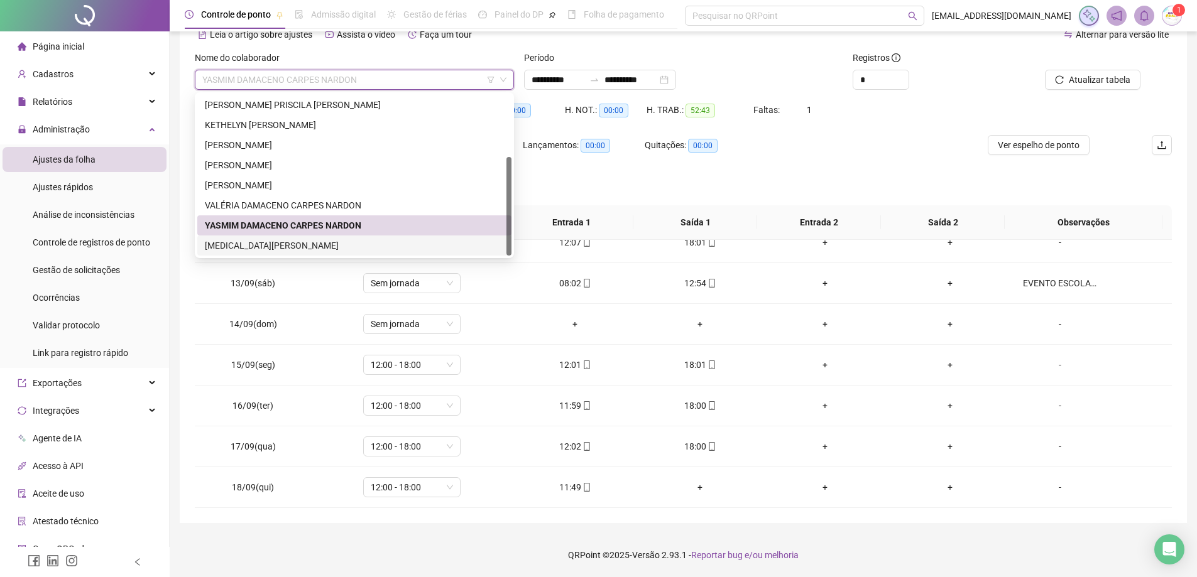
click at [300, 257] on div "289164 280768 [PERSON_NAME] [PERSON_NAME] KETHELYN [PERSON_NAME] [PERSON_NAME] …" at bounding box center [354, 175] width 319 height 166
click at [302, 254] on div "[MEDICAL_DATA][PERSON_NAME]" at bounding box center [354, 246] width 314 height 20
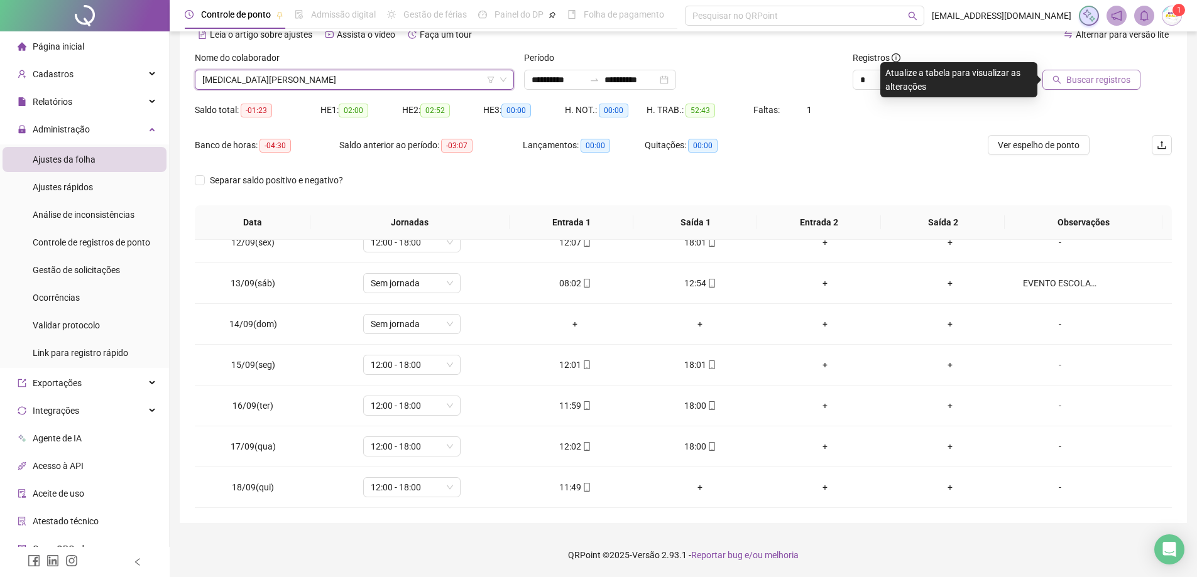
click at [1063, 85] on button "Buscar registros" at bounding box center [1091, 80] width 98 height 20
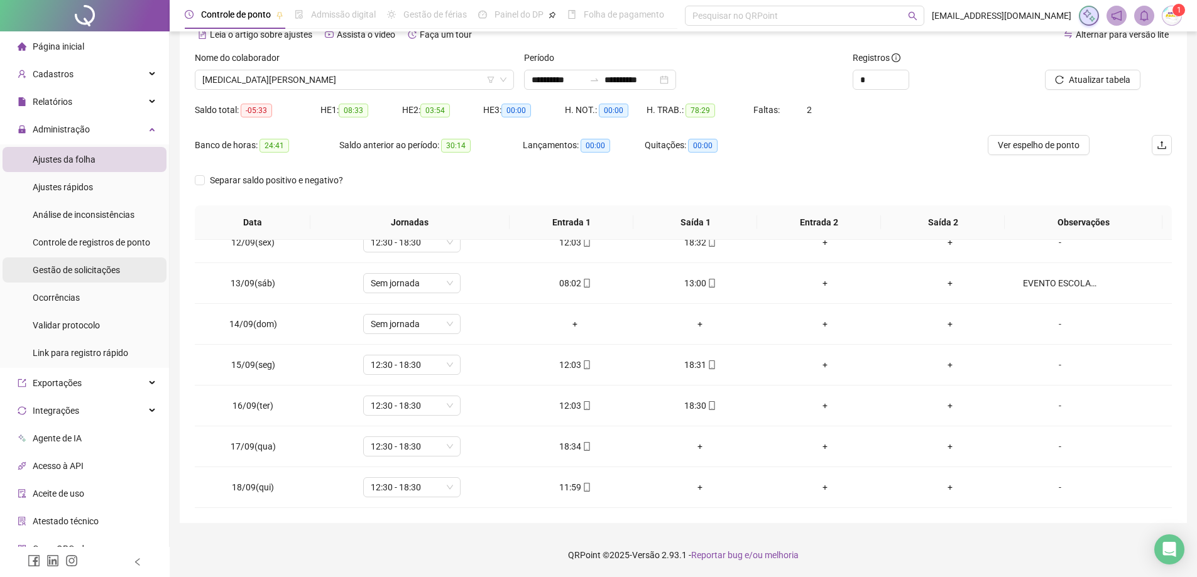
click at [84, 273] on span "Gestão de solicitações" at bounding box center [76, 270] width 87 height 10
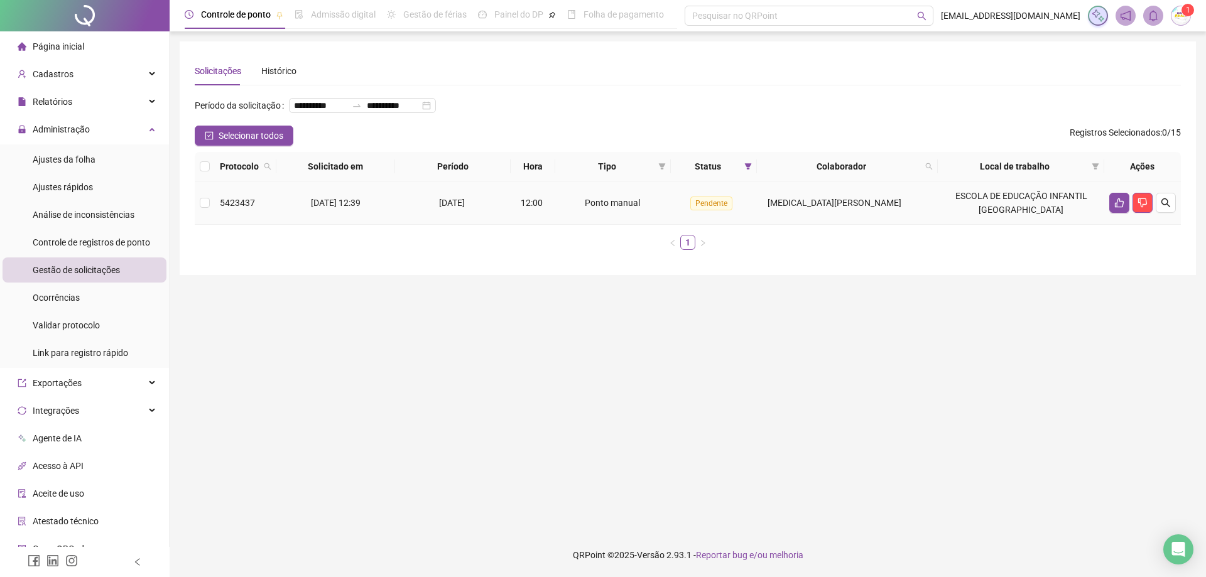
click at [1107, 225] on td at bounding box center [1143, 203] width 77 height 43
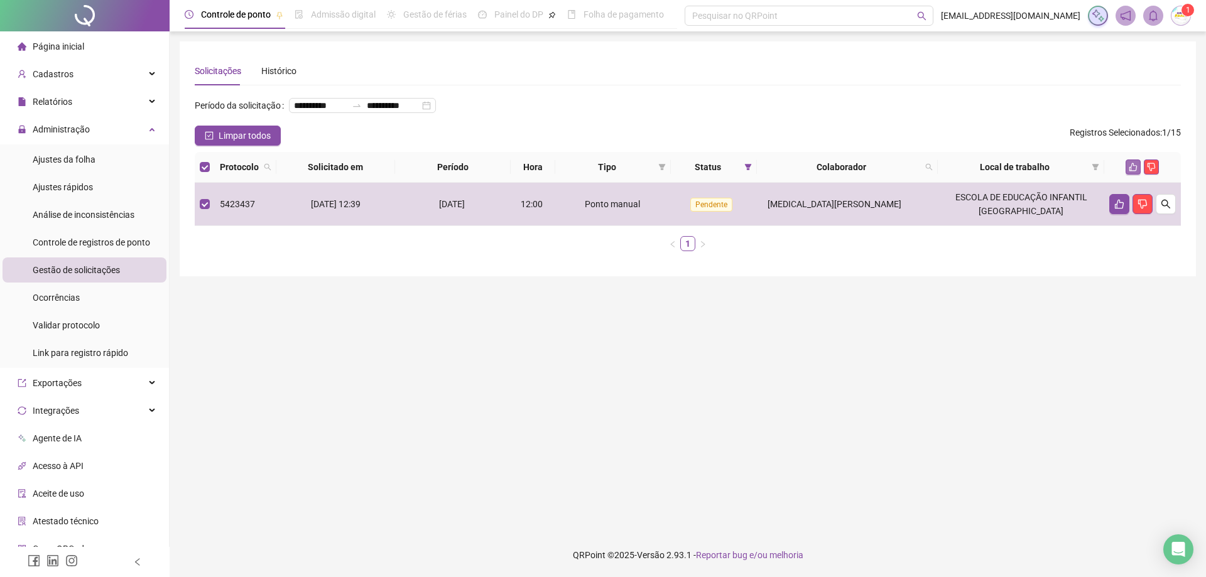
click at [1140, 175] on button "button" at bounding box center [1133, 167] width 15 height 15
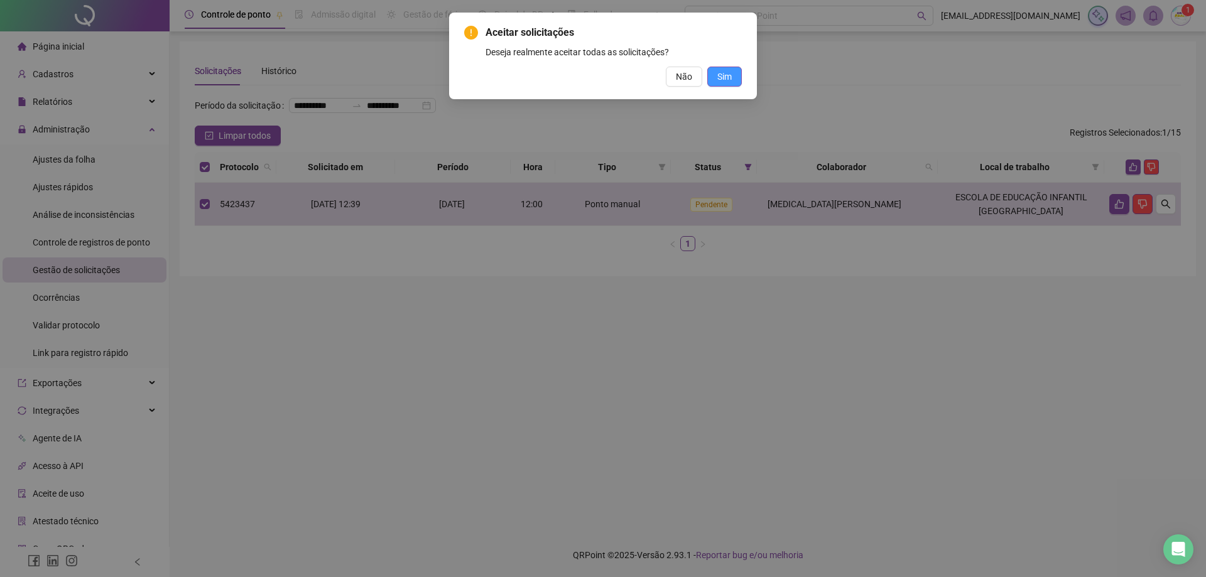
click at [714, 84] on button "Sim" at bounding box center [725, 77] width 35 height 20
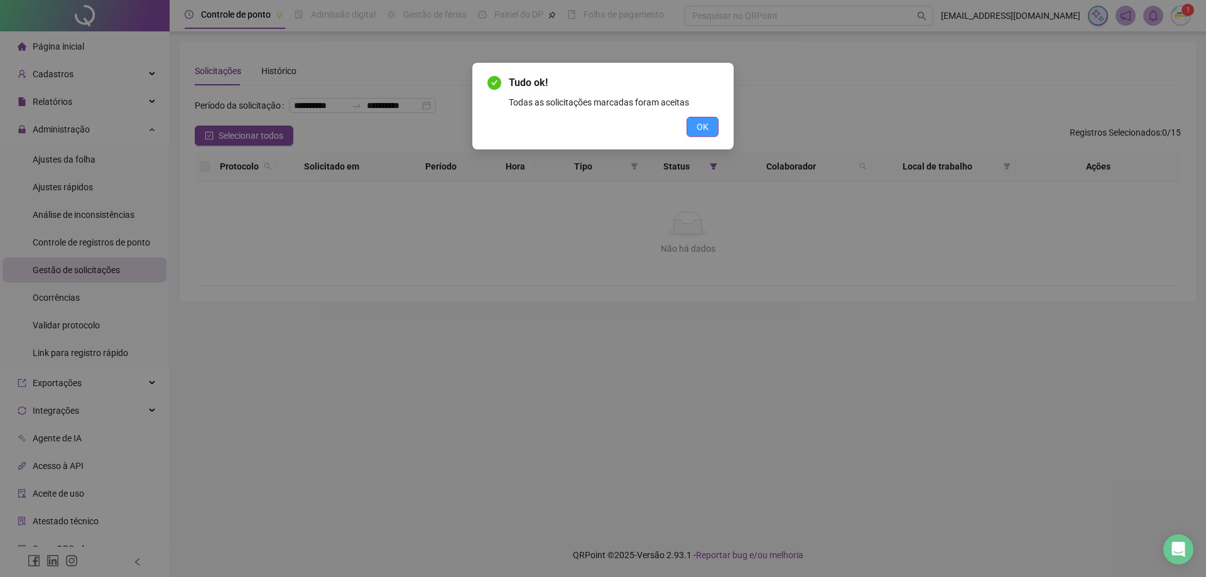
click at [699, 129] on span "OK" at bounding box center [703, 127] width 12 height 14
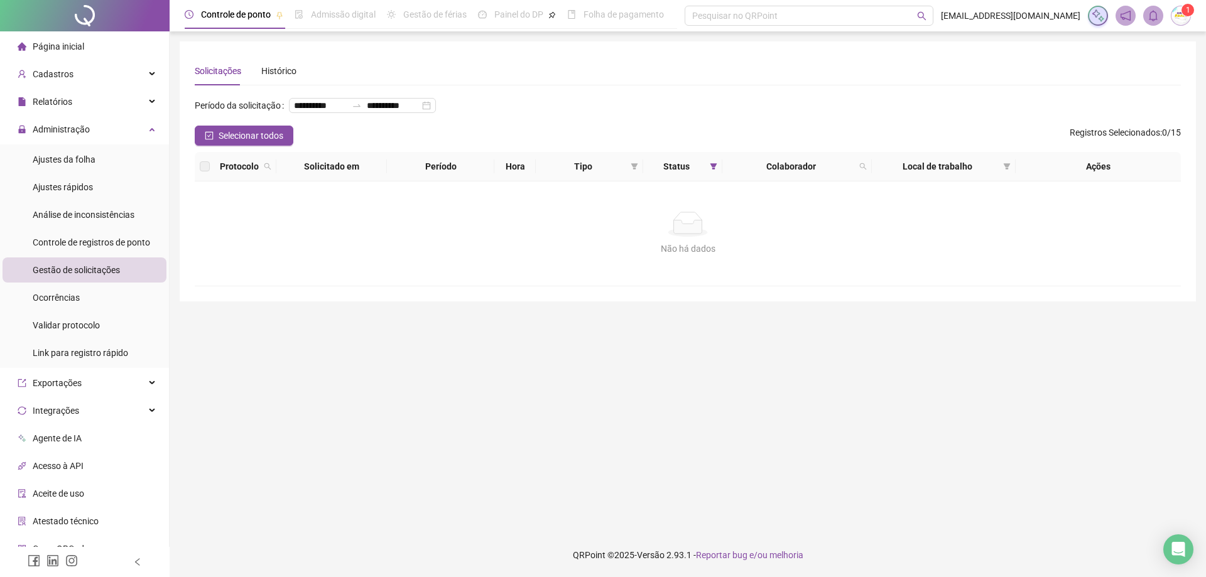
click at [80, 56] on div "Página inicial" at bounding box center [51, 46] width 67 height 25
